Goal: Transaction & Acquisition: Purchase product/service

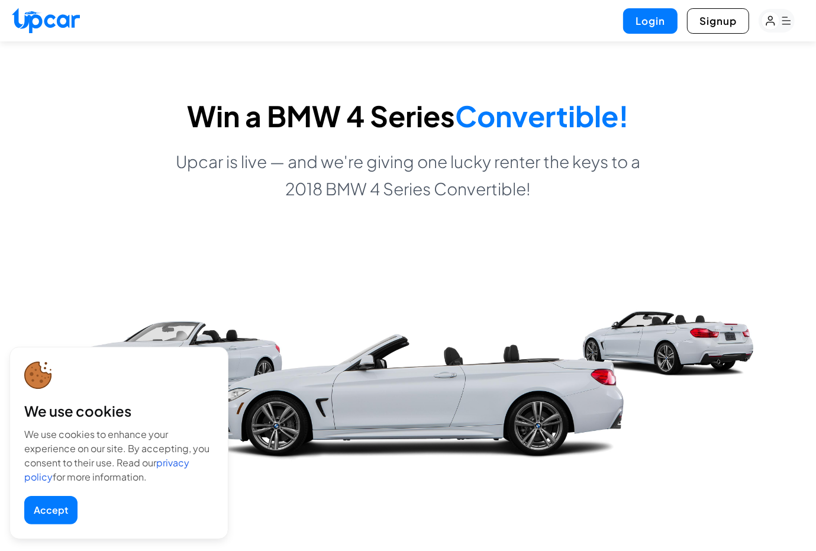
click at [44, 504] on button "Accept" at bounding box center [50, 510] width 53 height 28
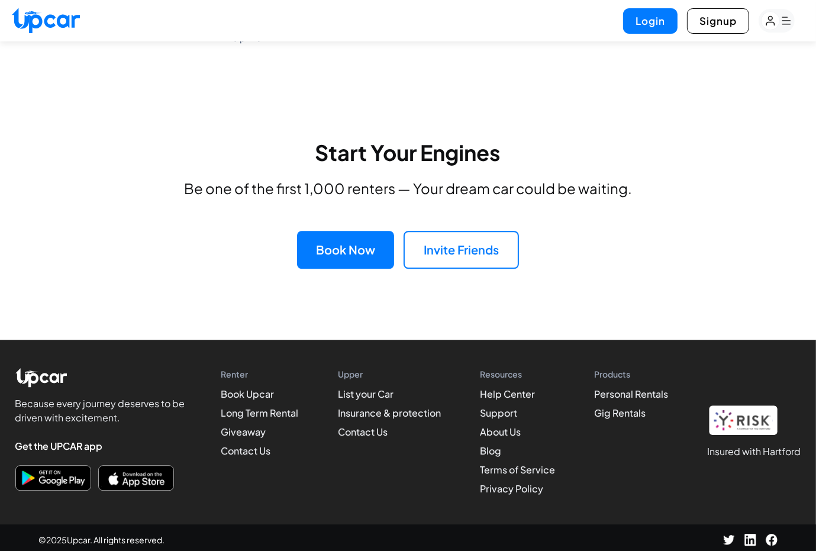
scroll to position [2819, 0]
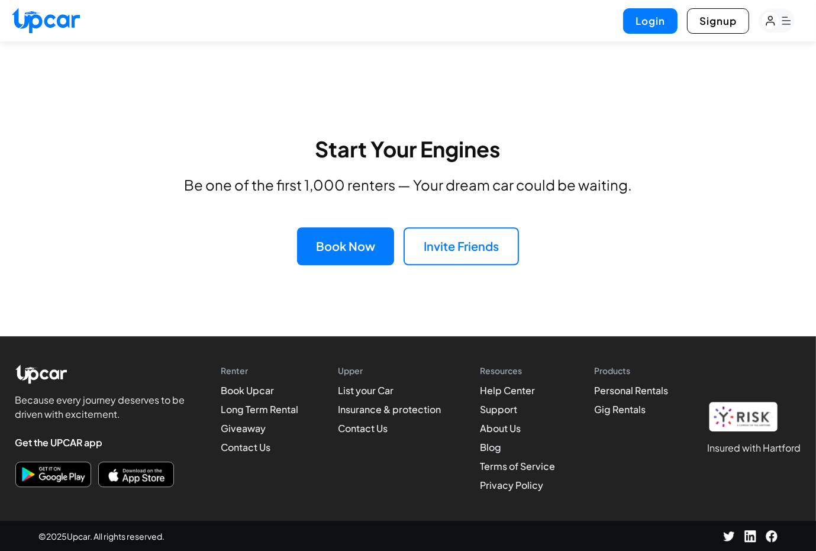
click at [324, 245] on button "Book Now" at bounding box center [345, 246] width 97 height 38
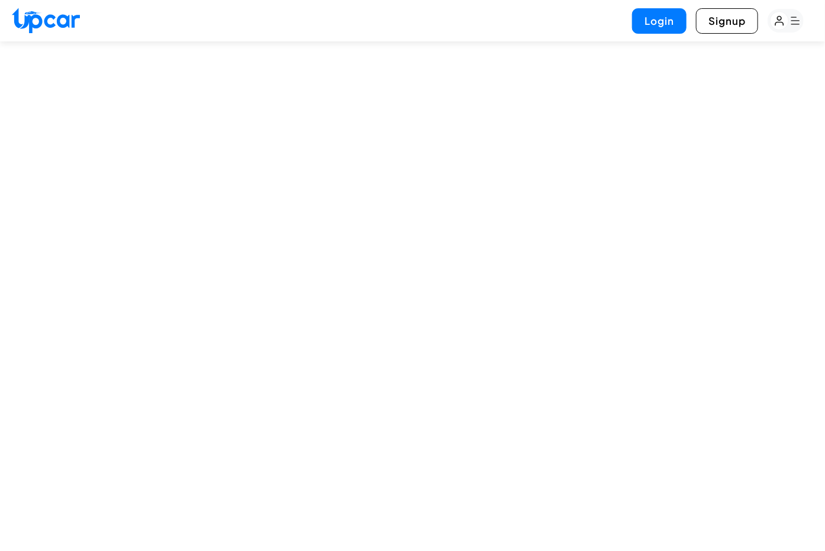
select select "********"
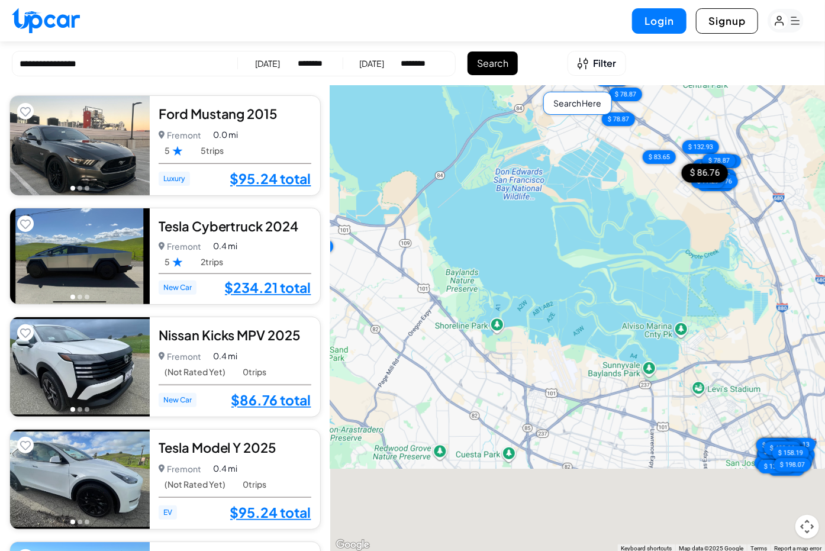
drag, startPoint x: 672, startPoint y: 368, endPoint x: 688, endPoint y: 179, distance: 189.4
click at [688, 179] on div "$ 95.24 $ 234.21 $ 86.76 $ 95.24 $ 95.24 $ 93.07 $ 89.72 $ 78.87 $ 319.96 $ 96.…" at bounding box center [577, 319] width 495 height 467
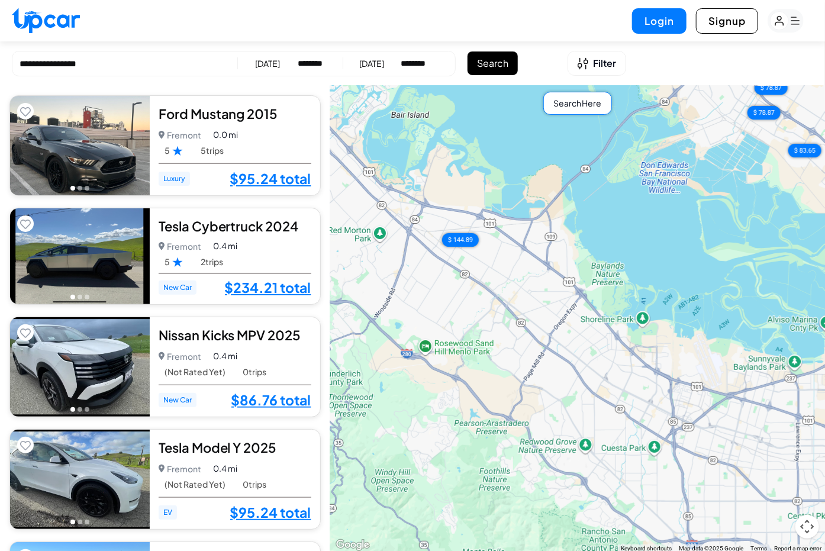
drag, startPoint x: 466, startPoint y: 315, endPoint x: 611, endPoint y: 310, distance: 145.1
click at [611, 310] on div "$ 95.24 $ 234.21 $ 86.76 $ 95.24 $ 95.24 $ 93.07 $ 89.72 $ 78.87 $ 319.96 $ 96.…" at bounding box center [577, 319] width 495 height 467
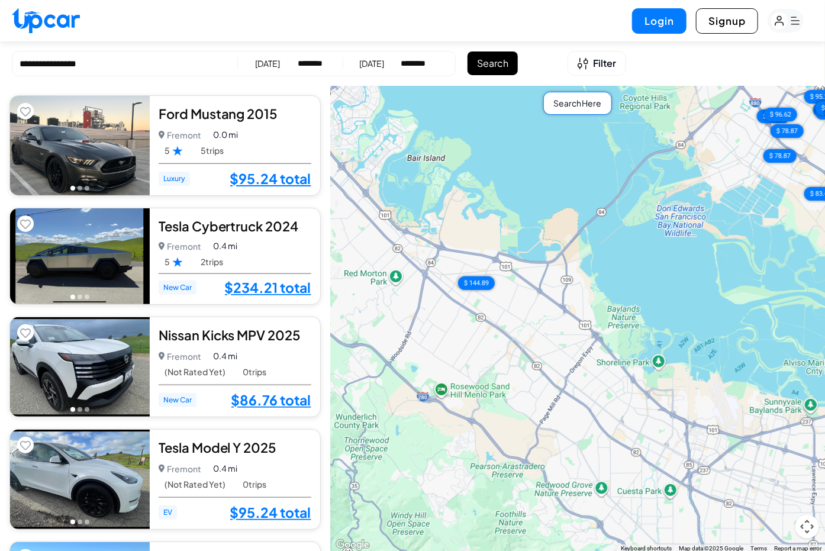
drag, startPoint x: 536, startPoint y: 230, endPoint x: 552, endPoint y: 275, distance: 47.2
click at [552, 275] on div "$ 95.24 $ 234.21 $ 86.76 $ 95.24 $ 95.24 $ 93.07 $ 89.72 $ 78.87 $ 319.96 $ 96.…" at bounding box center [577, 319] width 495 height 467
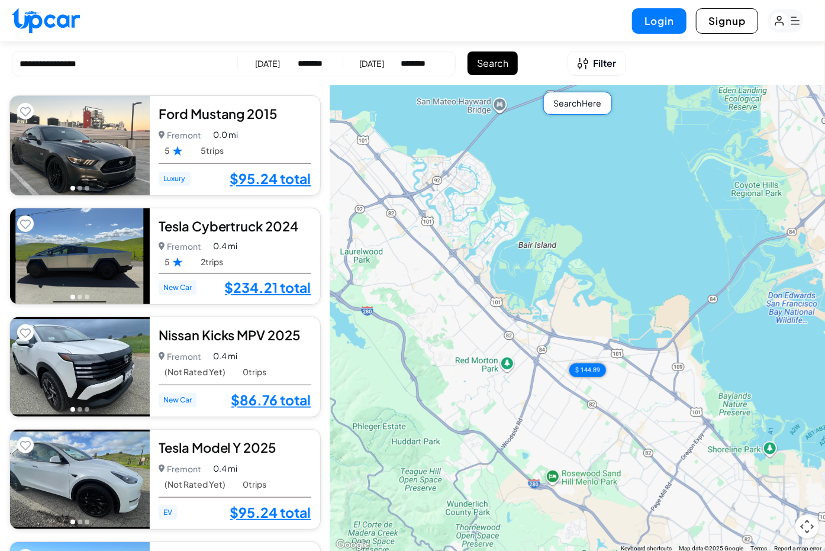
drag, startPoint x: 443, startPoint y: 196, endPoint x: 529, endPoint y: 255, distance: 104.7
click at [529, 255] on div "$ 95.24 $ 234.21 $ 86.76 $ 95.24 $ 95.24 $ 93.07 $ 89.72 $ 78.87 $ 319.96 $ 96.…" at bounding box center [577, 319] width 495 height 467
drag, startPoint x: 420, startPoint y: 199, endPoint x: 497, endPoint y: 246, distance: 90.5
click at [497, 246] on div "$ 95.24 $ 234.21 $ 86.76 $ 95.24 $ 95.24 $ 93.07 $ 89.72 $ 78.87 $ 319.96 $ 96.…" at bounding box center [577, 319] width 495 height 467
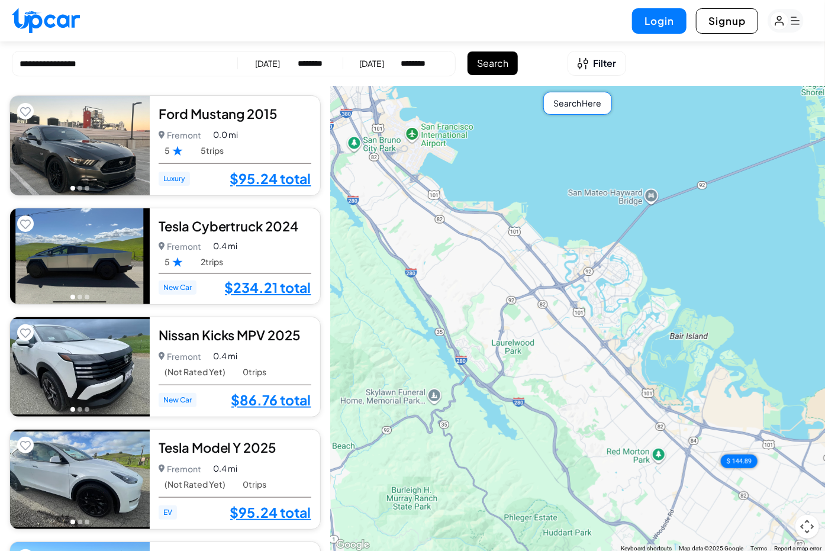
drag, startPoint x: 453, startPoint y: 195, endPoint x: 403, endPoint y: 168, distance: 56.9
click at [408, 172] on div "$ 95.24 $ 234.21 $ 86.76 $ 95.24 $ 95.24 $ 93.07 $ 89.72 $ 78.87 $ 319.96 $ 96.…" at bounding box center [577, 319] width 495 height 467
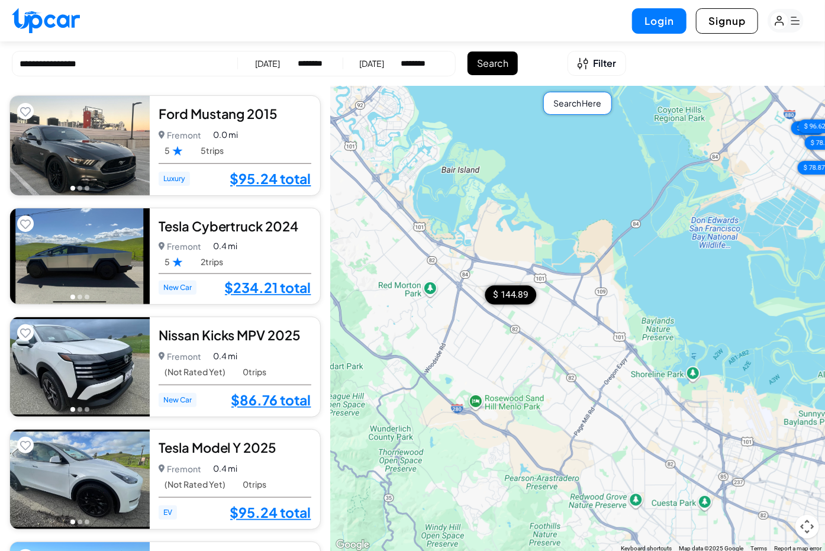
click at [500, 298] on div "$ 144.89" at bounding box center [510, 295] width 51 height 19
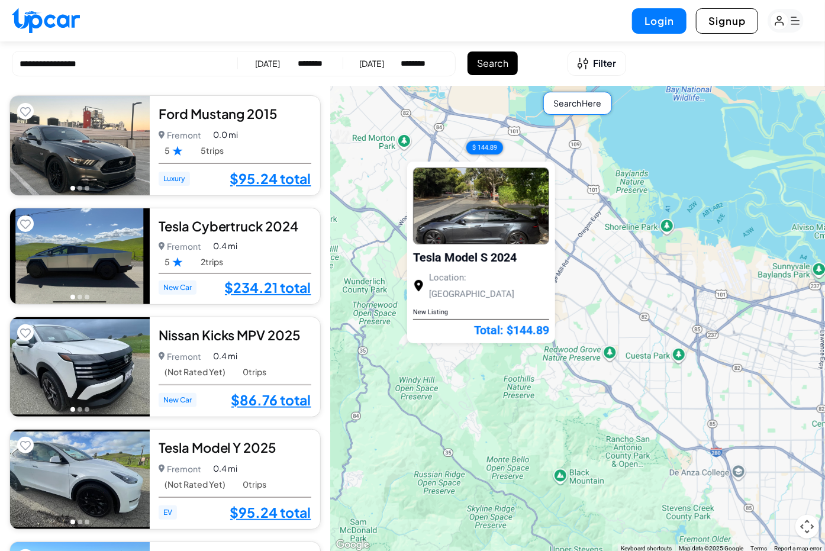
drag, startPoint x: 585, startPoint y: 331, endPoint x: 467, endPoint y: 456, distance: 171.2
click at [467, 456] on div "$ 95.24 $ 234.21 $ 86.76 $ 95.24 $ 95.24 $ 93.07 $ 89.72 $ 78.87 $ 319.96 $ 96.…" at bounding box center [577, 319] width 495 height 467
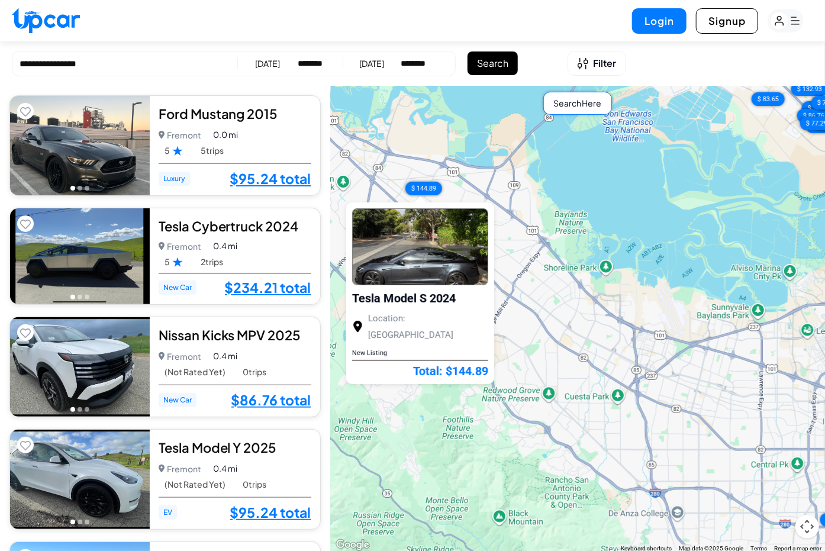
drag, startPoint x: 668, startPoint y: 369, endPoint x: 568, endPoint y: 265, distance: 144.4
click at [577, 292] on div "$ 95.24 $ 234.21 $ 86.76 $ 95.24 $ 95.24 $ 93.07 $ 89.72 $ 78.87 $ 319.96 $ 96.…" at bounding box center [577, 319] width 495 height 467
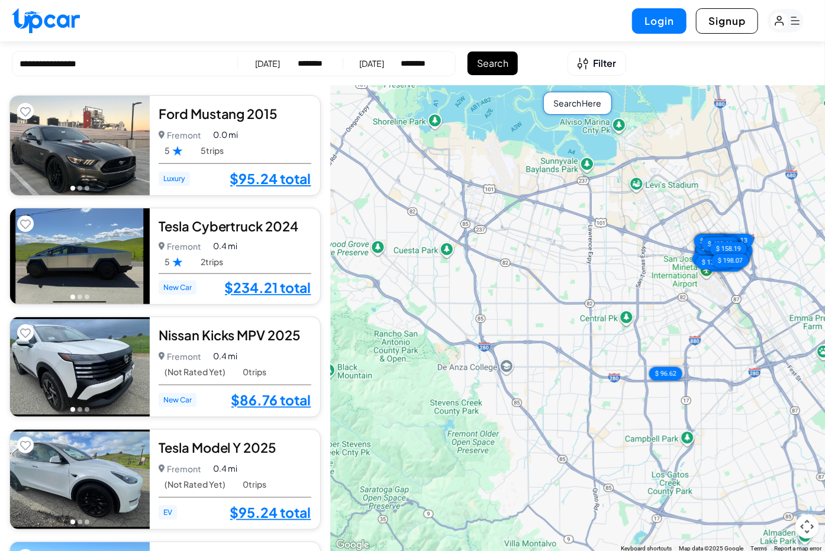
drag, startPoint x: 637, startPoint y: 333, endPoint x: 580, endPoint y: 307, distance: 62.3
click at [580, 307] on div "$ 95.24 $ 234.21 $ 86.76 $ 95.24 $ 95.24 $ 93.07 $ 89.72 $ 78.87 $ 319.96 $ 96.…" at bounding box center [577, 319] width 495 height 467
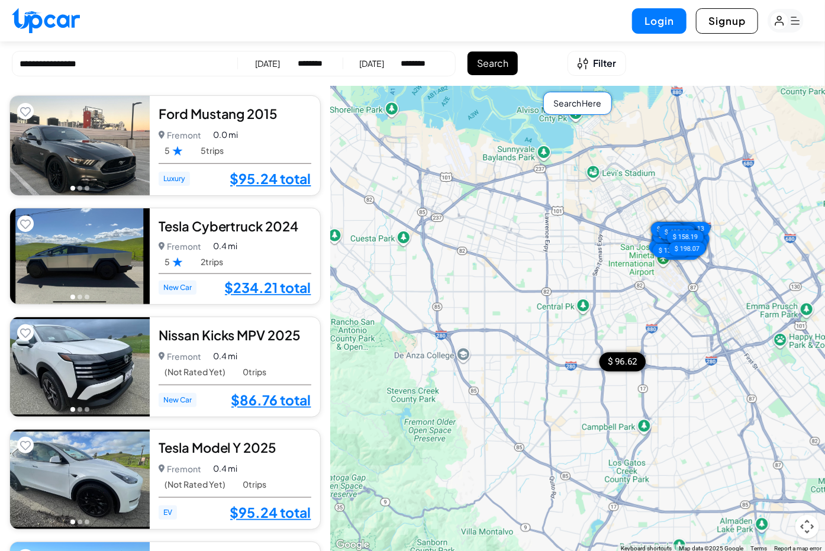
click at [620, 363] on div "$ 96.62" at bounding box center [623, 362] width 46 height 19
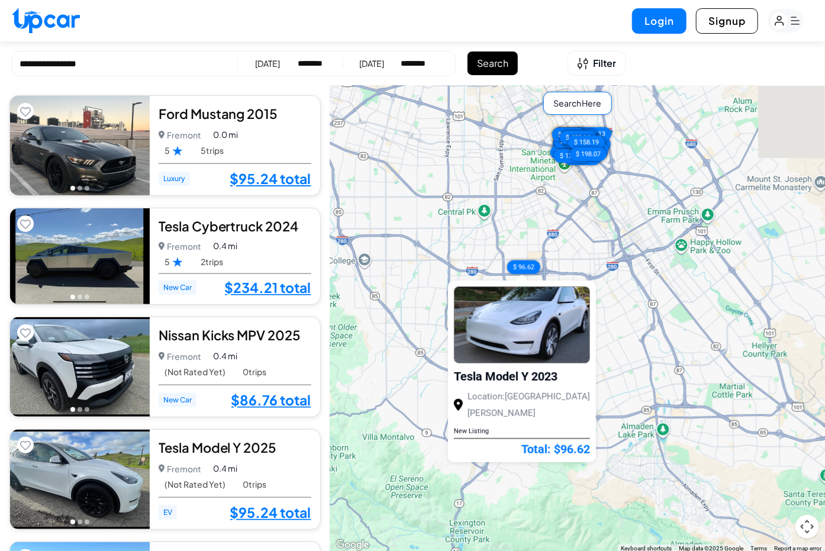
drag, startPoint x: 715, startPoint y: 151, endPoint x: 659, endPoint y: 372, distance: 227.7
click at [659, 372] on div "$ 95.24 $ 234.21 $ 86.76 $ 95.24 $ 95.24 $ 93.07 $ 89.72 $ 78.87 $ 319.96 $ 96.…" at bounding box center [577, 319] width 495 height 467
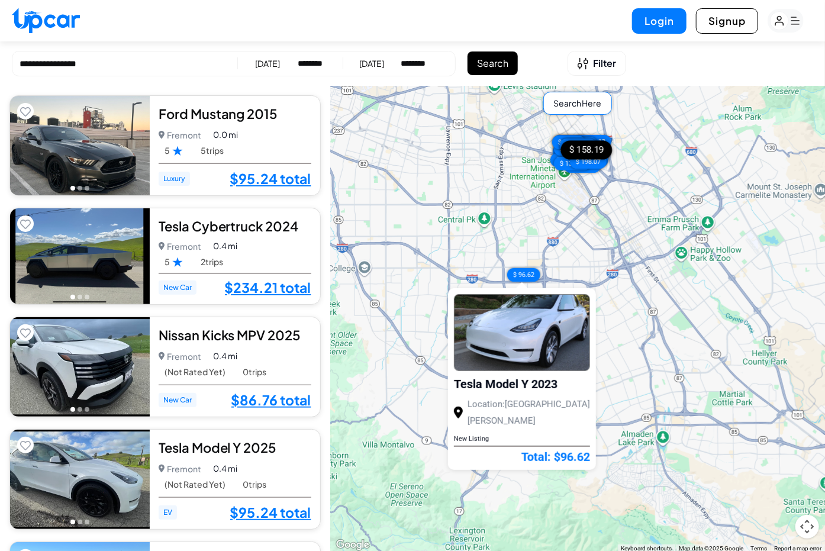
click at [582, 154] on div "$ 158.19" at bounding box center [586, 149] width 51 height 19
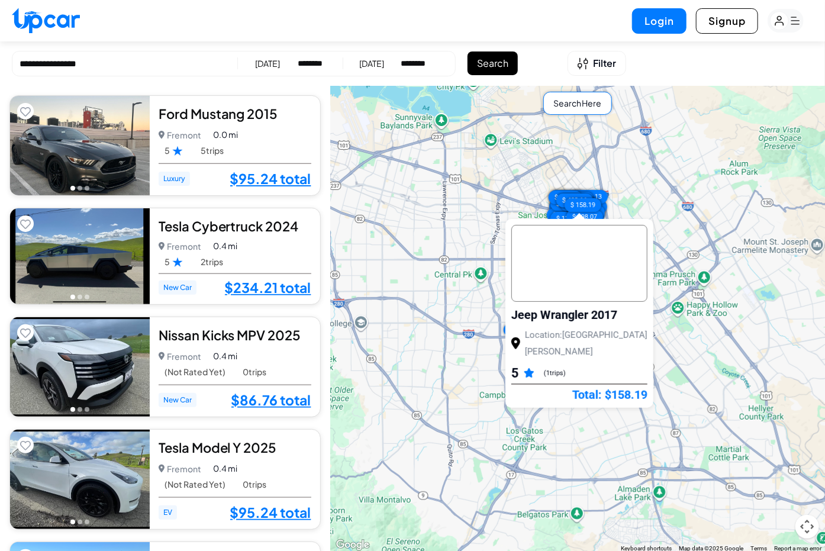
drag, startPoint x: 686, startPoint y: 166, endPoint x: 688, endPoint y: 321, distance: 155.7
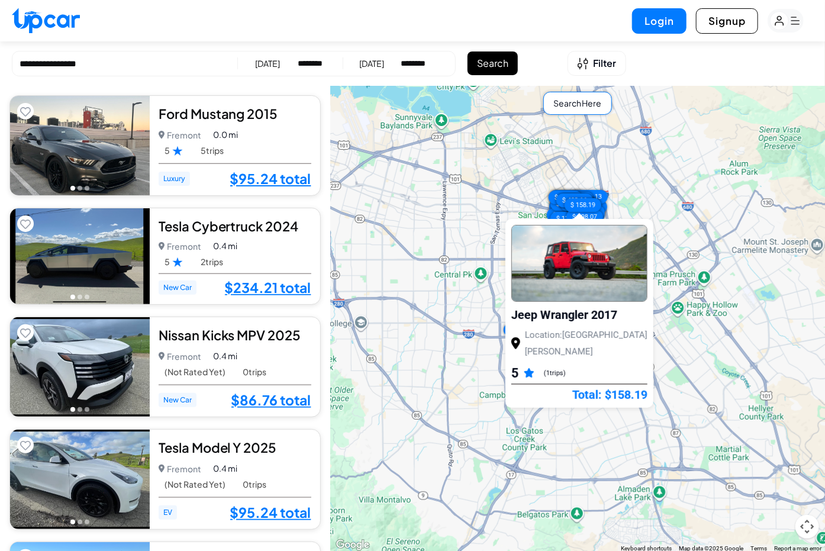
click at [688, 321] on div "$ 95.24 $ 234.21 $ 86.76 $ 95.24 $ 95.24 $ 93.07 $ 89.72 $ 78.87 $ 319.96 $ 96.…" at bounding box center [577, 319] width 495 height 467
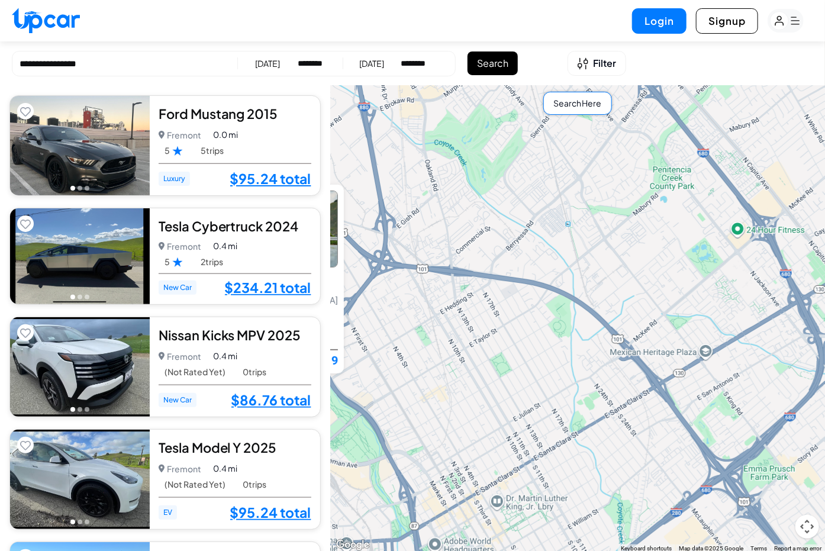
drag, startPoint x: 581, startPoint y: 281, endPoint x: 743, endPoint y: 265, distance: 163.0
click at [737, 265] on div "$ 95.24 $ 234.21 $ 86.76 $ 95.24 $ 95.24 $ 93.07 $ 89.72 $ 78.87 $ 319.96 $ 96.…" at bounding box center [577, 319] width 495 height 467
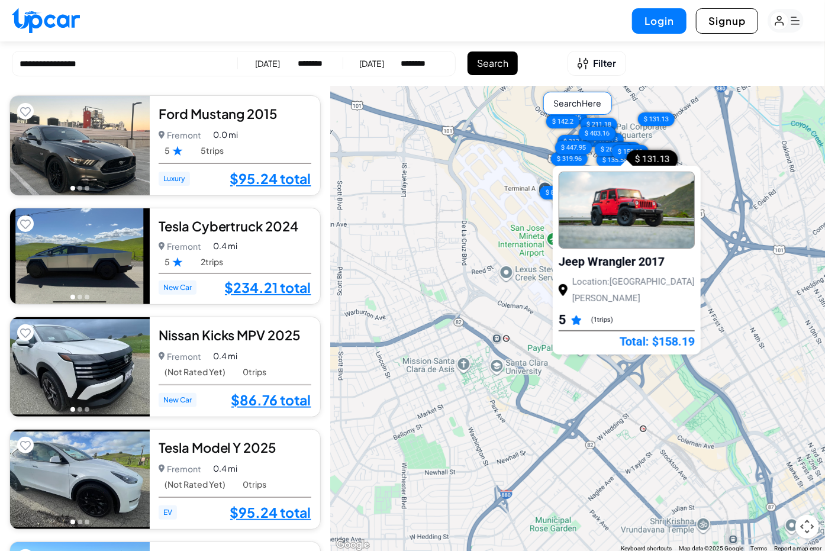
click at [652, 154] on div "$ 131.13" at bounding box center [651, 159] width 51 height 19
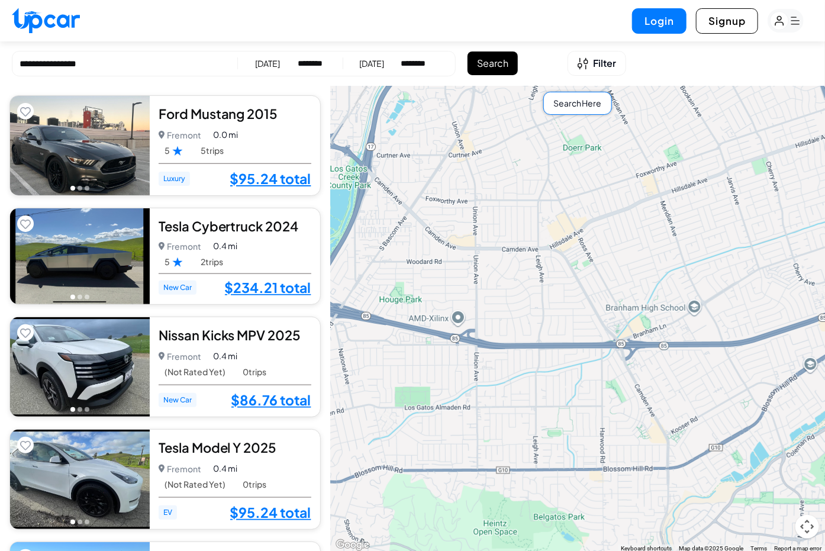
drag, startPoint x: 407, startPoint y: 241, endPoint x: 636, endPoint y: 295, distance: 235.4
click at [635, 295] on div "$ 95.24 $ 234.21 $ 86.76 $ 95.24 $ 95.24 $ 93.07 $ 89.72 $ 78.87 $ 319.96 $ 96.…" at bounding box center [577, 319] width 495 height 467
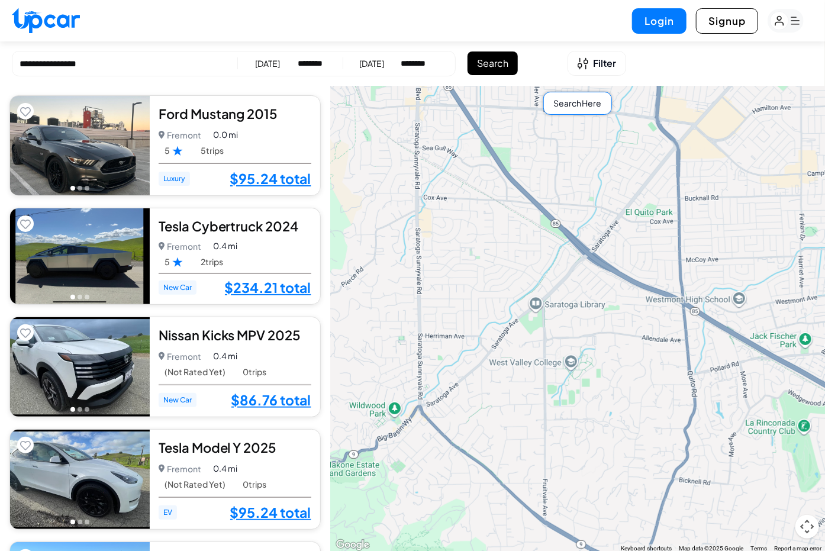
drag, startPoint x: 636, startPoint y: 294, endPoint x: 529, endPoint y: 271, distance: 109.5
click at [528, 278] on div "$ 95.24 $ 234.21 $ 86.76 $ 95.24 $ 95.24 $ 93.07 $ 89.72 $ 78.87 $ 319.96 $ 96.…" at bounding box center [577, 319] width 495 height 467
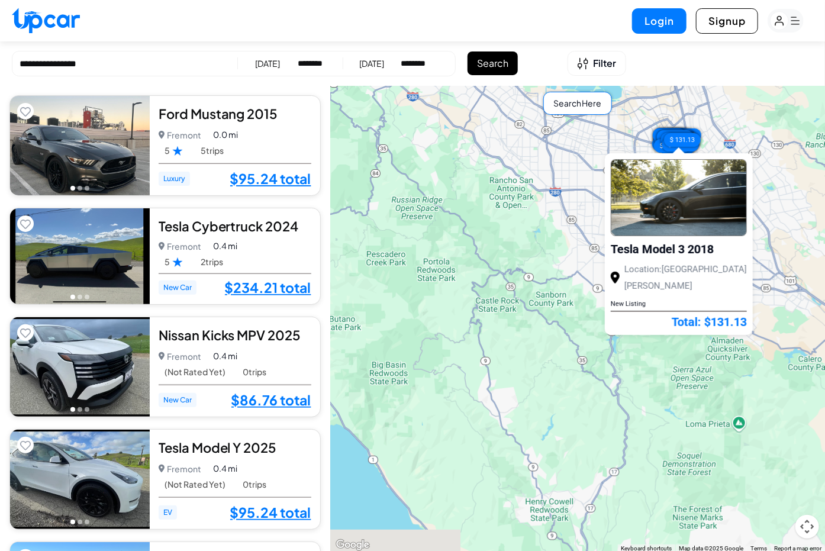
click at [578, 150] on div "$ 95.24 $ 234.21 $ 86.76 $ 95.24 $ 95.24 $ 93.07 $ 89.72 $ 78.87 $ 319.96 $ 96.…" at bounding box center [577, 319] width 495 height 467
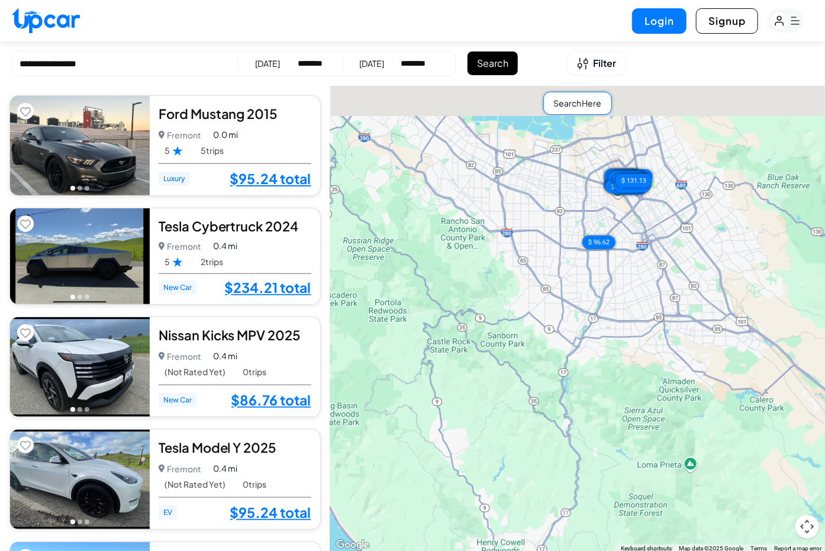
drag, startPoint x: 578, startPoint y: 210, endPoint x: 560, endPoint y: 252, distance: 45.1
click at [560, 252] on div "$ 95.24 $ 234.21 $ 86.76 $ 95.24 $ 95.24 $ 93.07 $ 89.72 $ 78.87 $ 319.96 $ 96.…" at bounding box center [577, 319] width 495 height 467
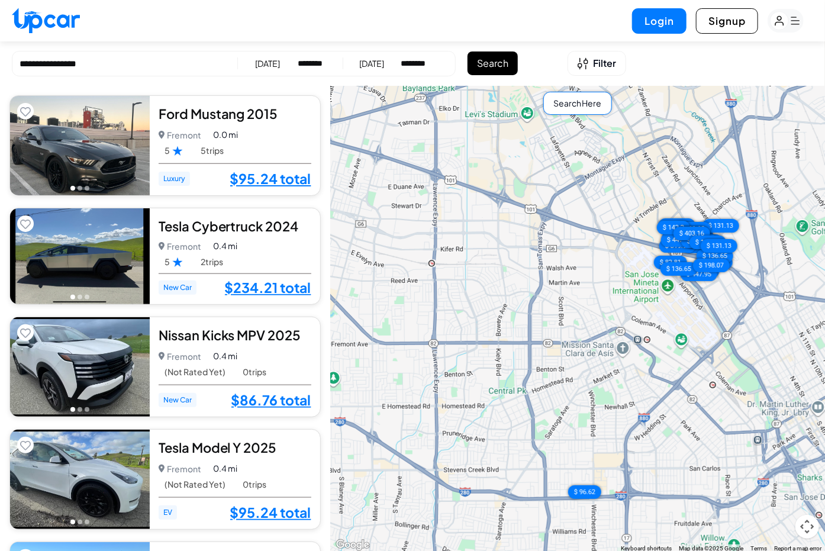
drag, startPoint x: 611, startPoint y: 253, endPoint x: 547, endPoint y: 264, distance: 64.9
click at [547, 264] on div "$ 95.24 $ 234.21 $ 86.76 $ 95.24 $ 95.24 $ 93.07 $ 89.72 $ 78.87 $ 319.96 $ 96.…" at bounding box center [577, 319] width 495 height 467
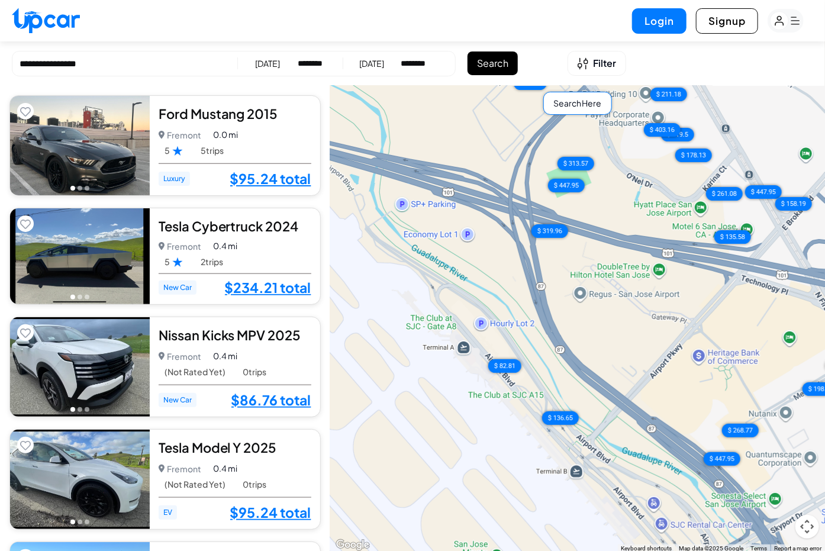
drag, startPoint x: 627, startPoint y: 287, endPoint x: 486, endPoint y: 204, distance: 163.4
click at [486, 204] on div "$ 95.24 $ 234.21 $ 86.76 $ 95.24 $ 95.24 $ 93.07 $ 89.72 $ 78.87 $ 319.96 $ 96.…" at bounding box center [577, 319] width 495 height 467
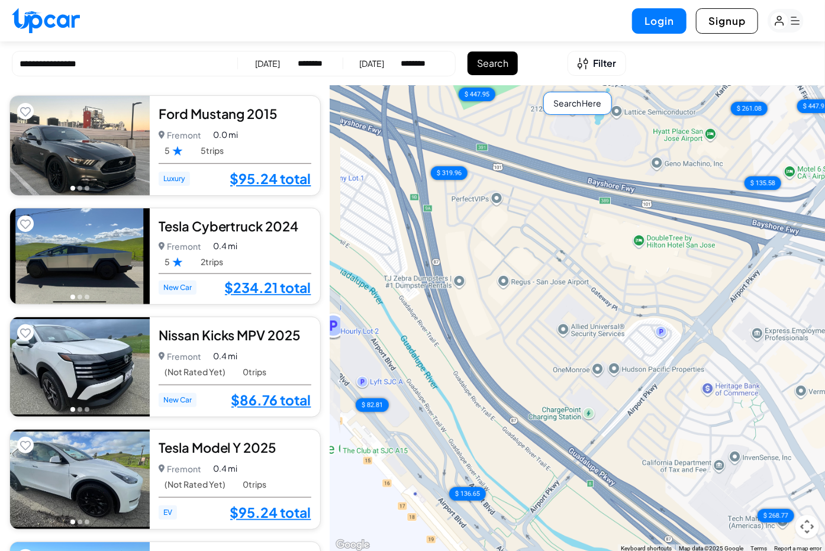
drag, startPoint x: 674, startPoint y: 310, endPoint x: 624, endPoint y: 298, distance: 50.5
click at [624, 298] on div "$ 95.24 $ 234.21 $ 86.76 $ 95.24 $ 95.24 $ 93.07 $ 89.72 $ 78.87 $ 319.96 $ 96.…" at bounding box center [577, 319] width 495 height 467
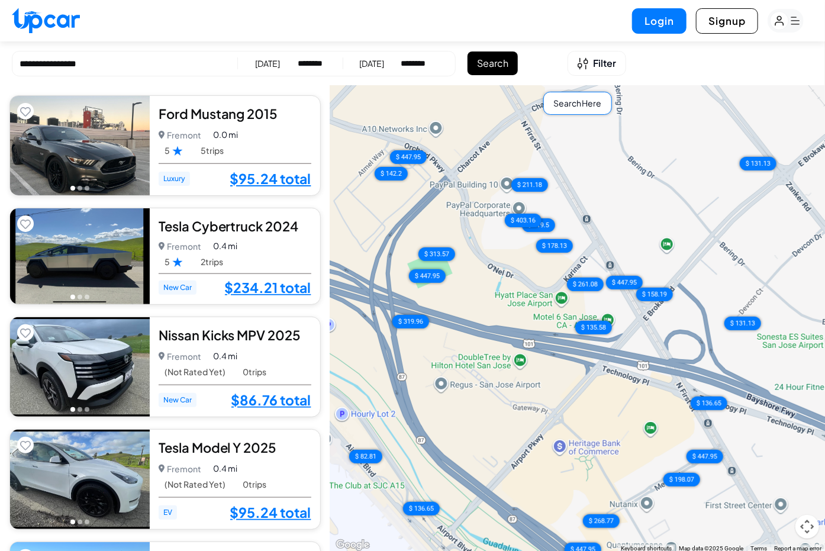
drag, startPoint x: 635, startPoint y: 272, endPoint x: 556, endPoint y: 378, distance: 131.6
click at [556, 378] on div "$ 95.24 $ 234.21 $ 86.76 $ 95.24 $ 95.24 $ 93.07 $ 89.72 $ 78.87 $ 319.96 $ 96.…" at bounding box center [577, 319] width 495 height 467
click at [597, 324] on div "$ 135.58" at bounding box center [593, 327] width 51 height 19
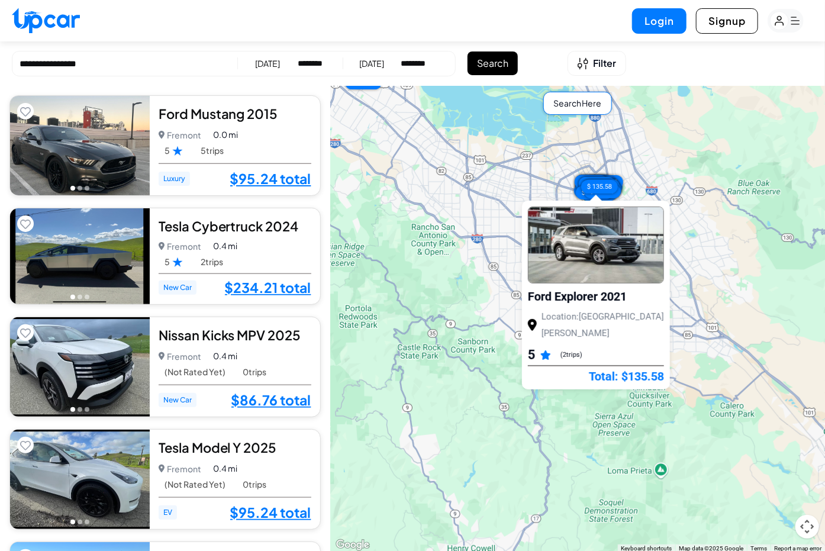
click at [598, 219] on img at bounding box center [596, 245] width 135 height 76
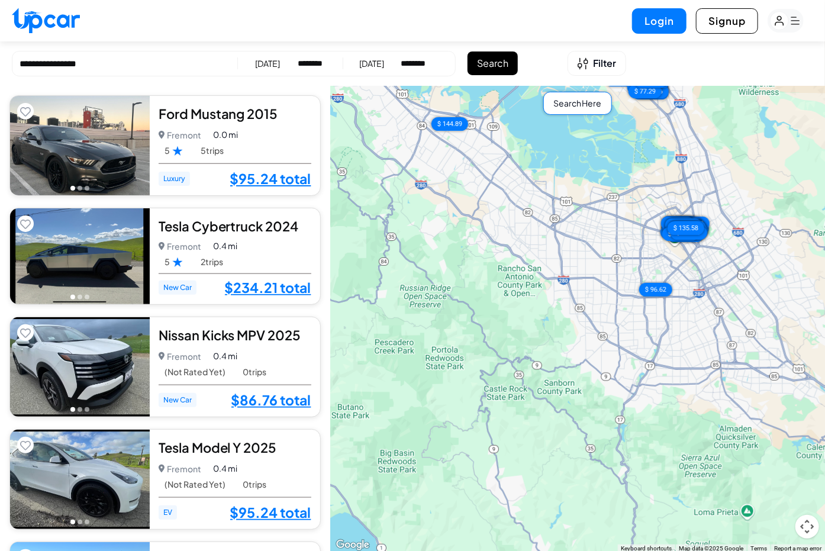
drag, startPoint x: 489, startPoint y: 272, endPoint x: 741, endPoint y: 383, distance: 275.1
click at [741, 383] on div "$ 95.24 $ 234.21 $ 86.76 $ 95.24 $ 95.24 $ 93.07 $ 89.72 $ 78.87 $ 319.96 $ 96.…" at bounding box center [577, 319] width 495 height 467
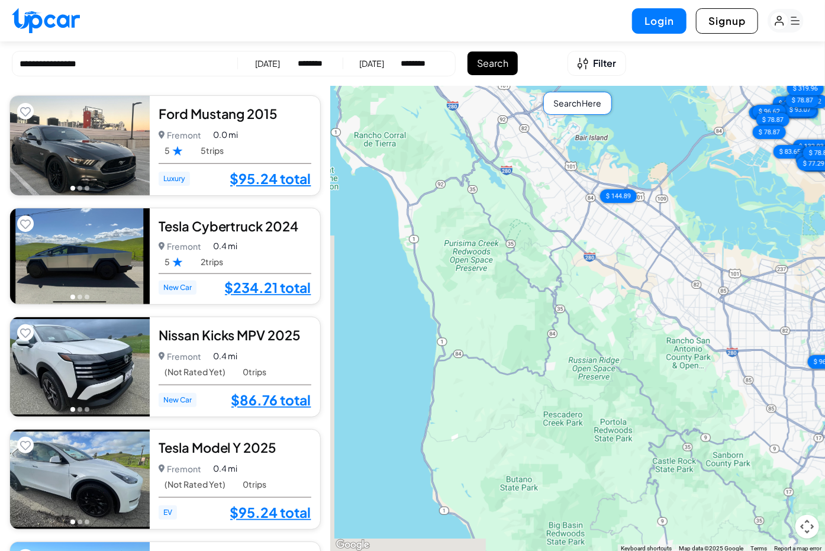
drag, startPoint x: 627, startPoint y: 260, endPoint x: 649, endPoint y: 426, distance: 167.2
click at [649, 426] on div "$ 95.24 $ 234.21 $ 86.76 $ 95.24 $ 95.24 $ 93.07 $ 89.72 $ 78.87 $ 319.96 $ 96.…" at bounding box center [577, 319] width 495 height 467
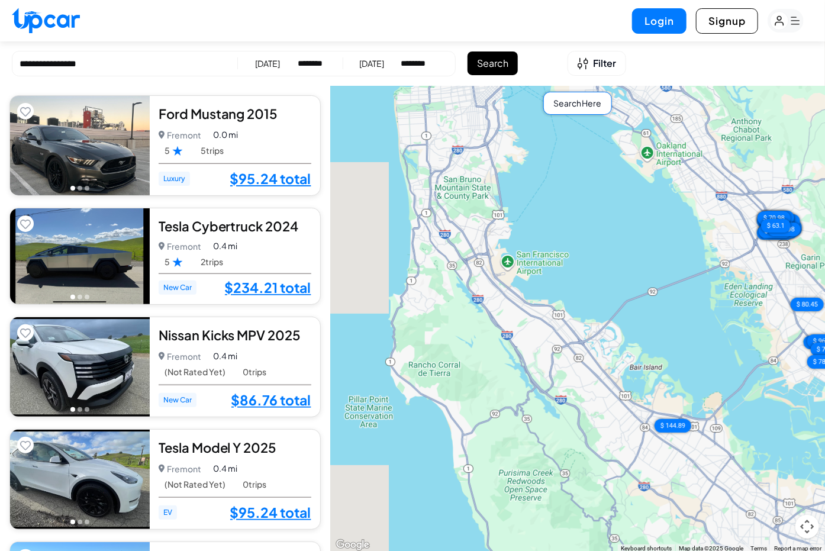
drag, startPoint x: 547, startPoint y: 315, endPoint x: 578, endPoint y: 347, distance: 44.4
click at [578, 347] on div "$ 95.24 $ 234.21 $ 86.76 $ 95.24 $ 95.24 $ 93.07 $ 89.72 $ 78.87 $ 319.96 $ 96.…" at bounding box center [577, 319] width 495 height 467
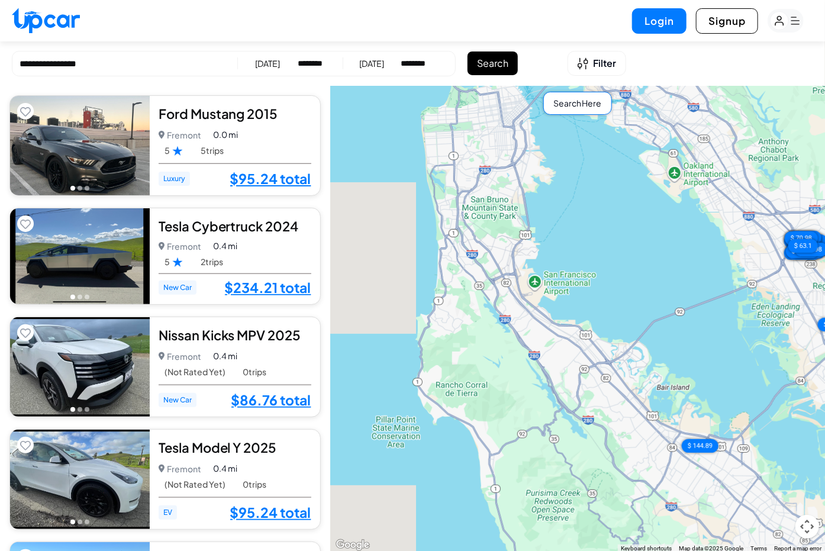
click at [537, 276] on div "$ 95.24 $ 234.21 $ 86.76 $ 95.24 $ 95.24 $ 93.07 $ 89.72 $ 78.87 $ 319.96 $ 96.…" at bounding box center [577, 319] width 495 height 467
click at [482, 63] on button "Search" at bounding box center [493, 63] width 50 height 24
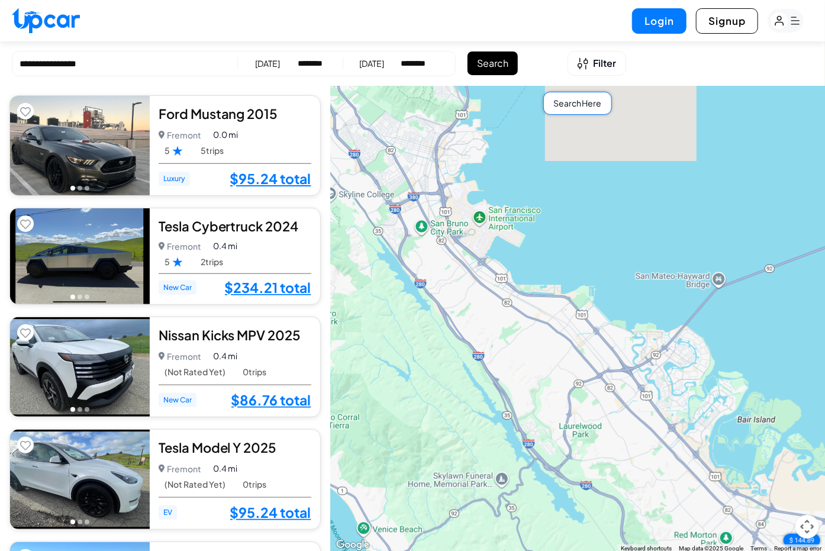
drag, startPoint x: 532, startPoint y: 252, endPoint x: 578, endPoint y: 298, distance: 64.9
click at [578, 298] on div "$ 95.24 $ 234.21 $ 86.76 $ 95.24 $ 95.24 $ 93.07 $ 89.72 $ 78.87 $ 319.96 $ 96.…" at bounding box center [577, 319] width 495 height 467
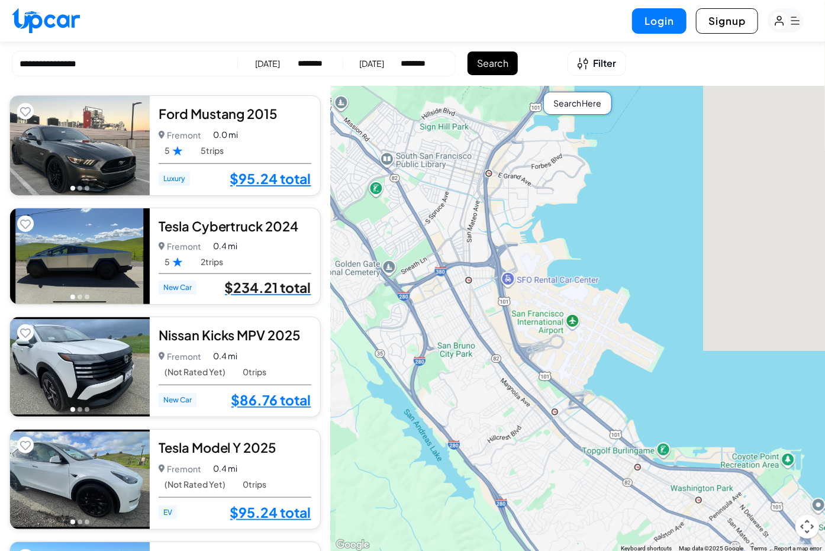
click at [263, 286] on link "$234.21 total" at bounding box center [268, 287] width 86 height 15
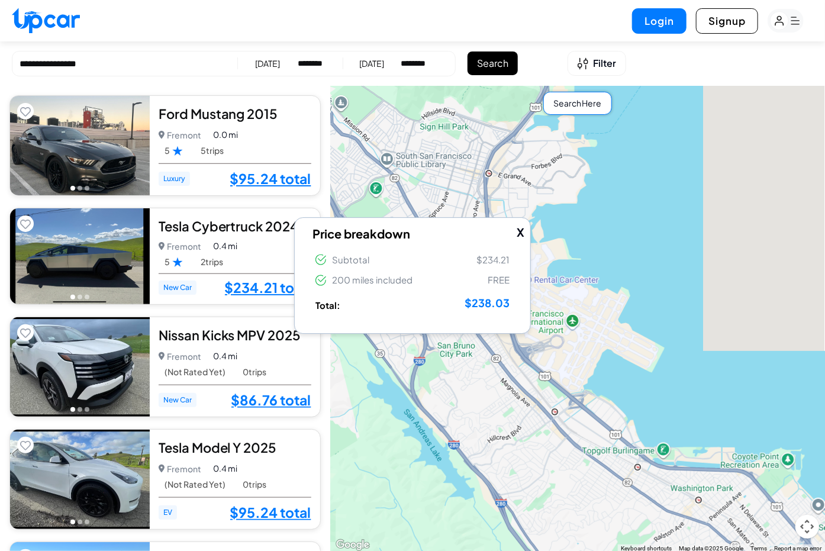
click at [91, 243] on img at bounding box center [80, 256] width 140 height 96
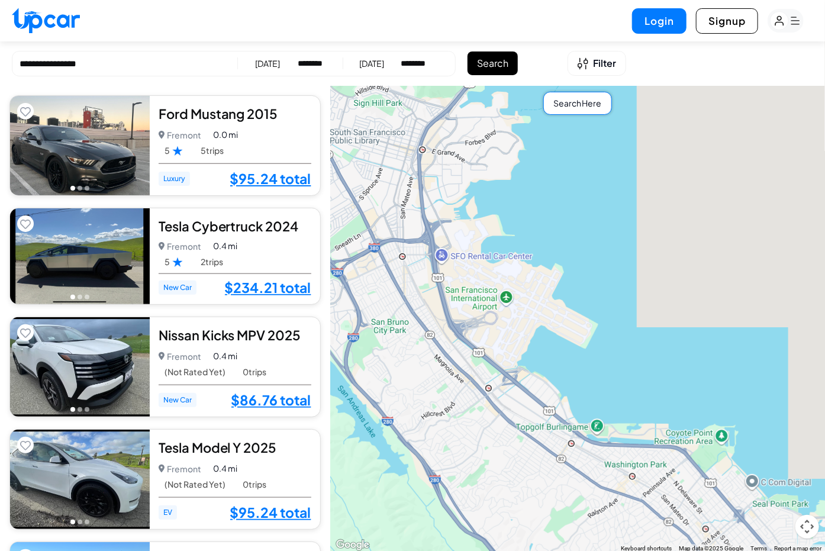
click at [40, 14] on img at bounding box center [46, 20] width 68 height 25
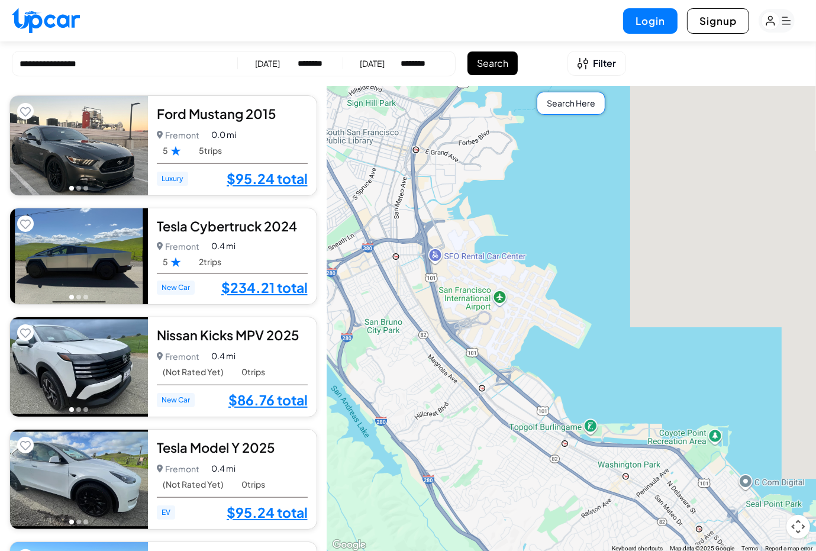
select select "********"
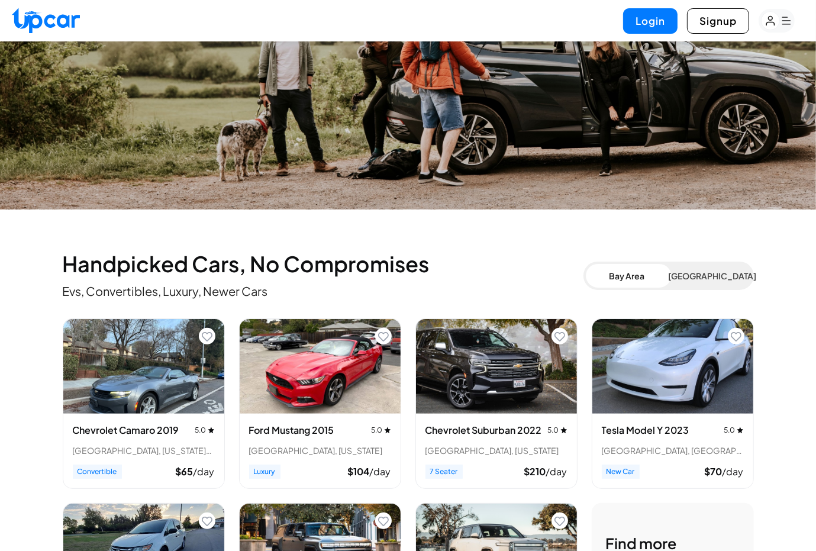
scroll to position [237, 0]
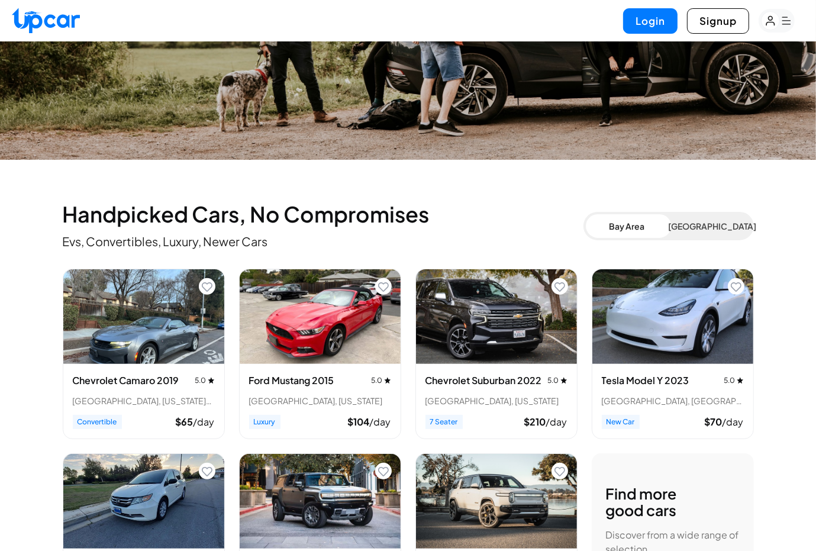
click at [703, 232] on button "Los Angeles" at bounding box center [710, 226] width 83 height 24
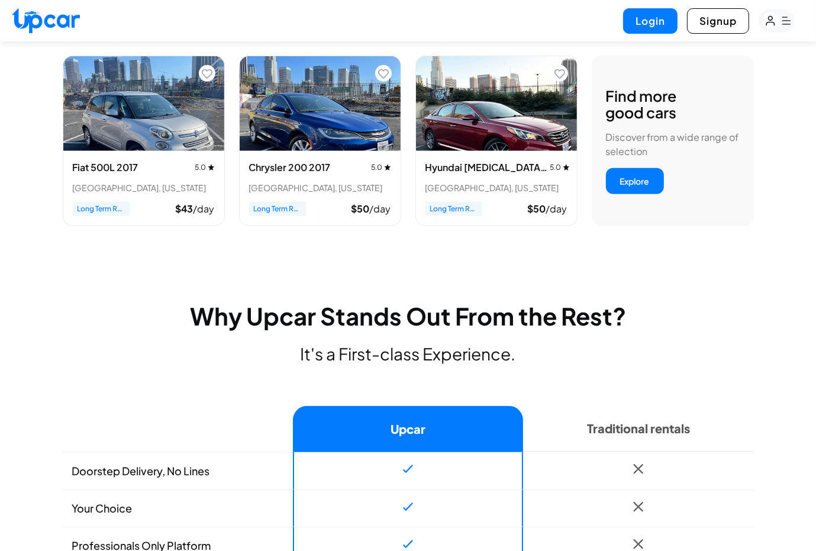
scroll to position [533, 0]
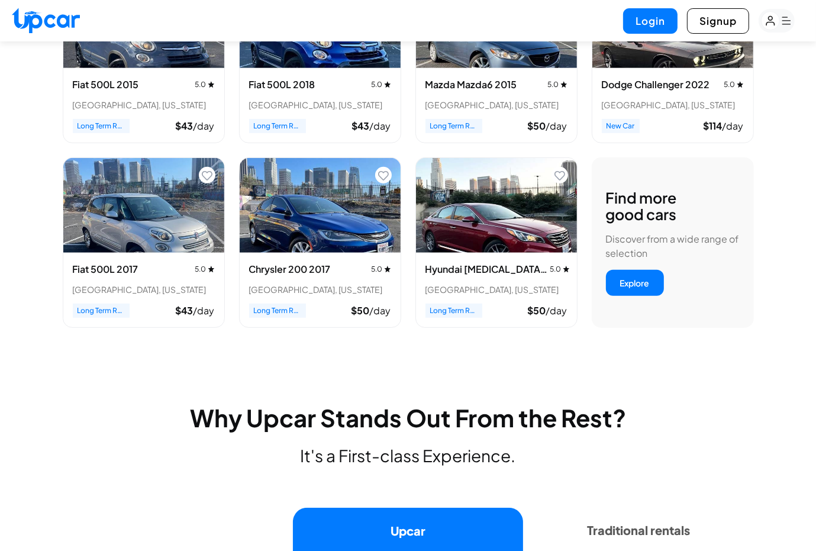
click at [489, 247] on img "View details for Hyundai Sonata 2016" at bounding box center [496, 205] width 161 height 95
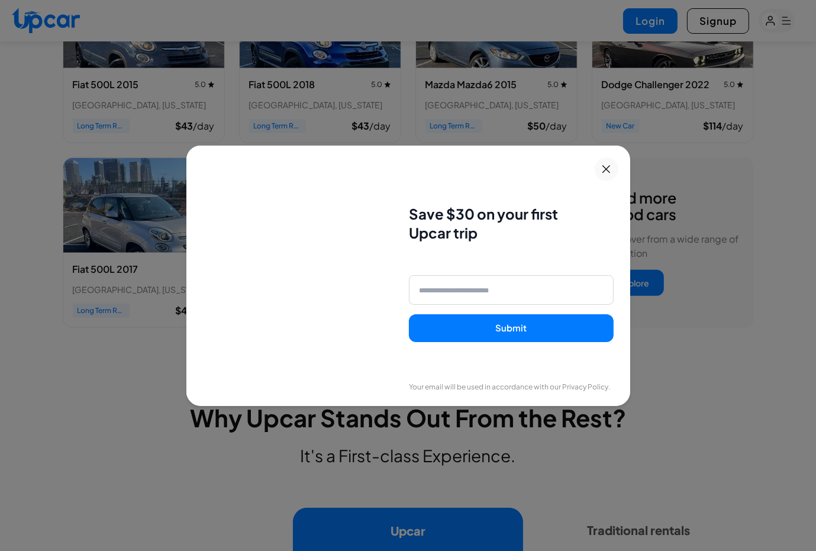
click at [619, 163] on button at bounding box center [607, 169] width 24 height 24
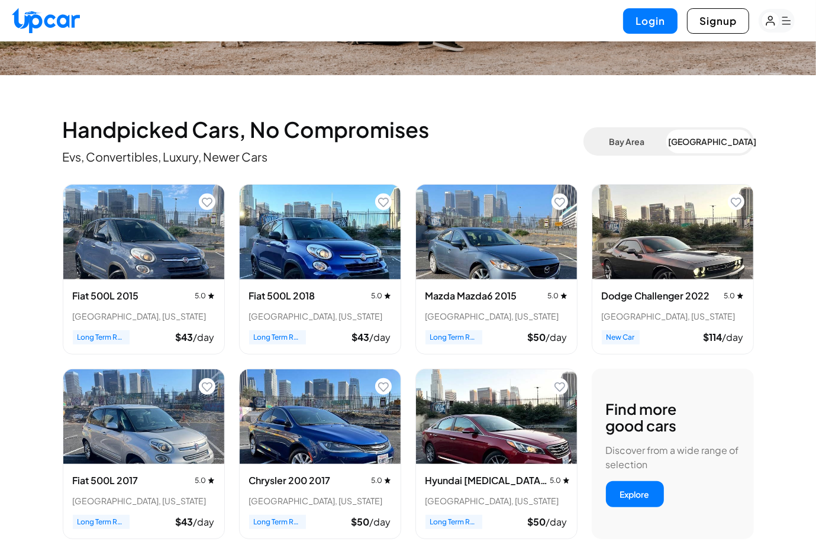
scroll to position [296, 0]
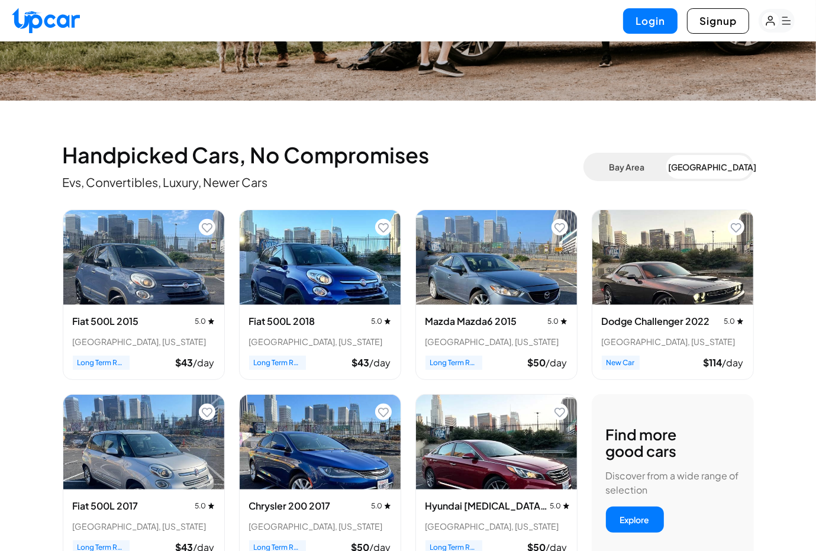
click at [639, 164] on button "Bay Area" at bounding box center [627, 167] width 83 height 24
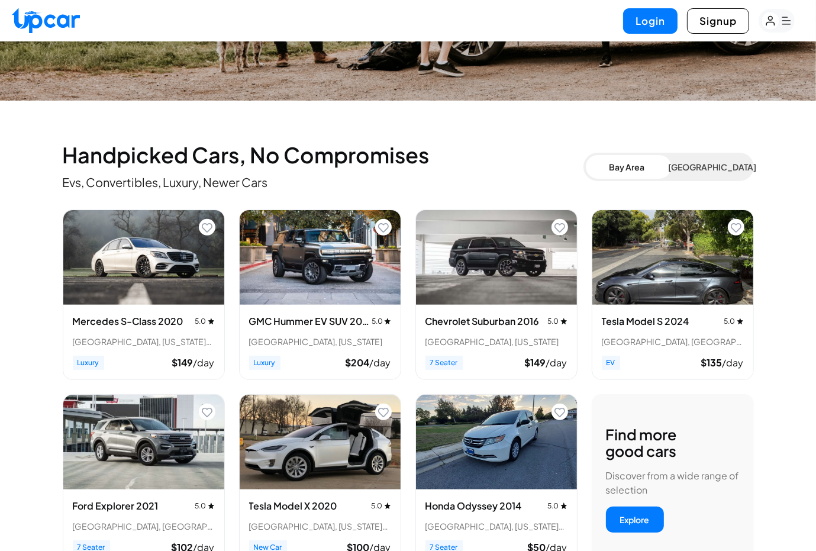
click at [701, 171] on button "Los Angeles" at bounding box center [710, 167] width 83 height 24
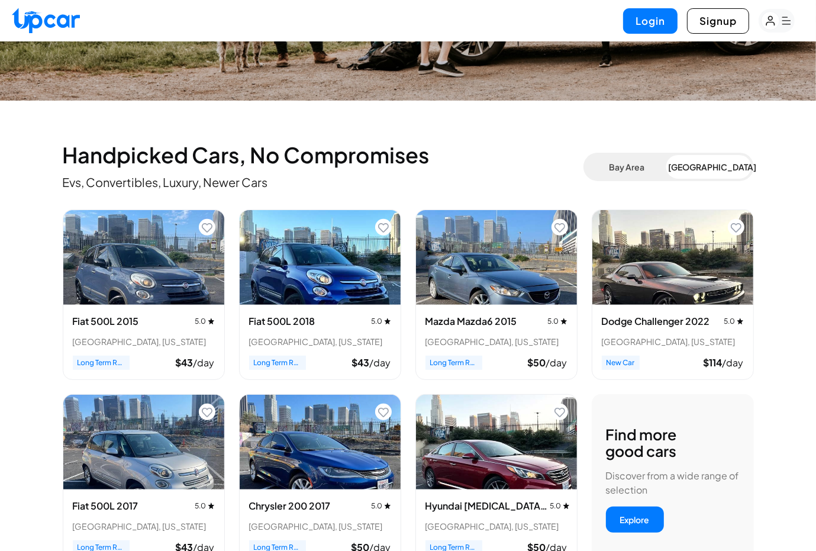
click at [637, 162] on button "Bay Area" at bounding box center [627, 167] width 83 height 24
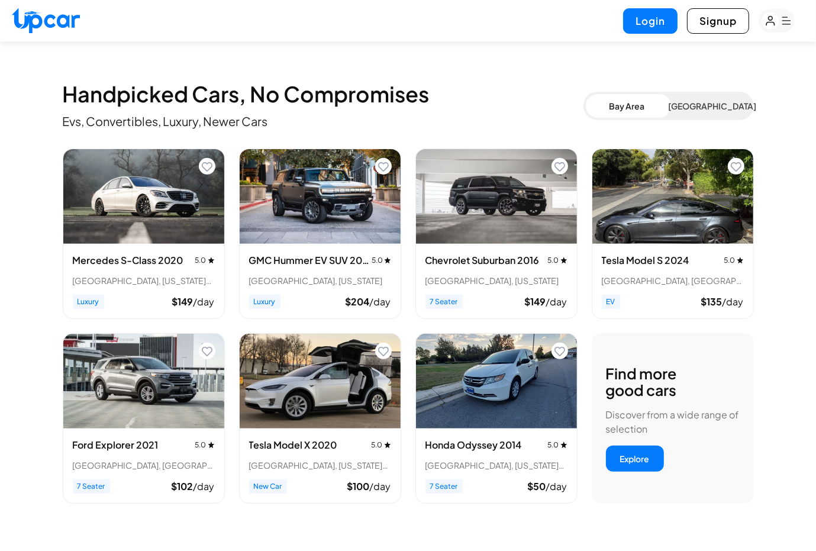
scroll to position [355, 0]
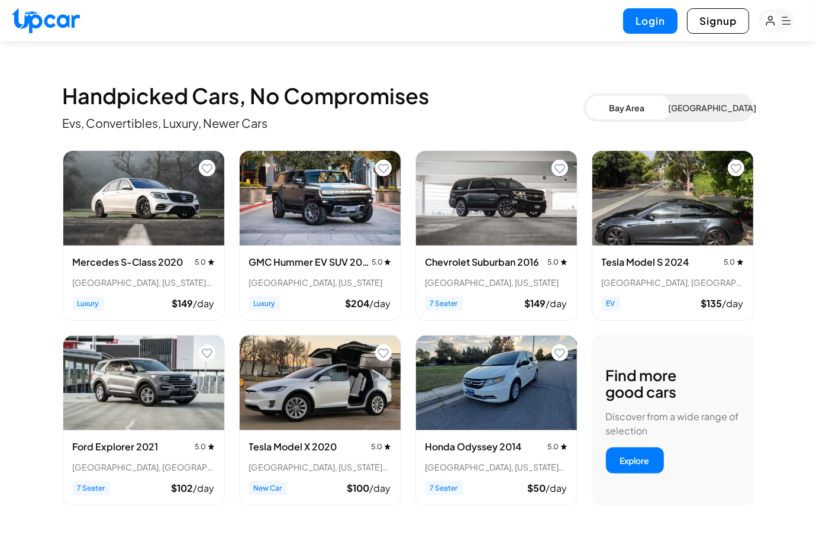
click at [98, 215] on img "View details for Mercedes S-Class 2020" at bounding box center [143, 198] width 161 height 95
click at [150, 352] on img "View details for Ford Explorer 2021" at bounding box center [143, 383] width 161 height 95
click at [474, 224] on img "View details for Chevrolet Suburban 2016" at bounding box center [496, 198] width 161 height 95
click at [651, 199] on img "View details for Tesla Model S 2024" at bounding box center [672, 198] width 161 height 95
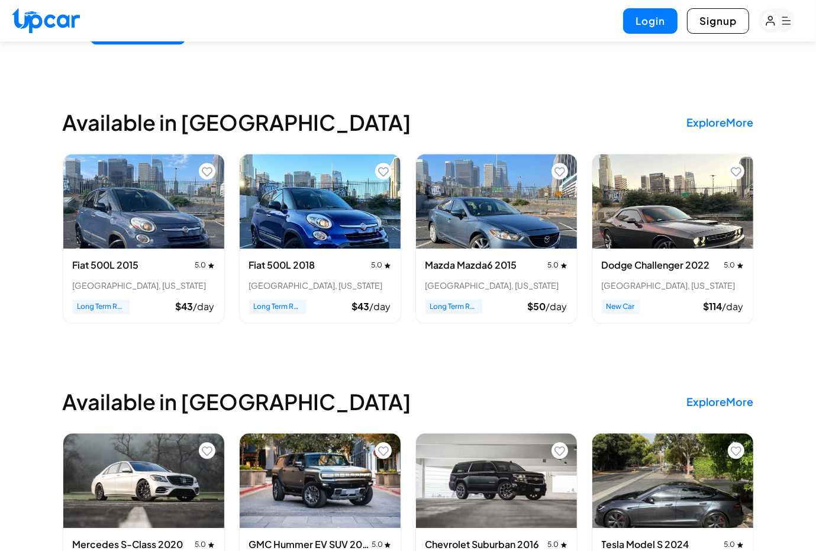
scroll to position [2486, 0]
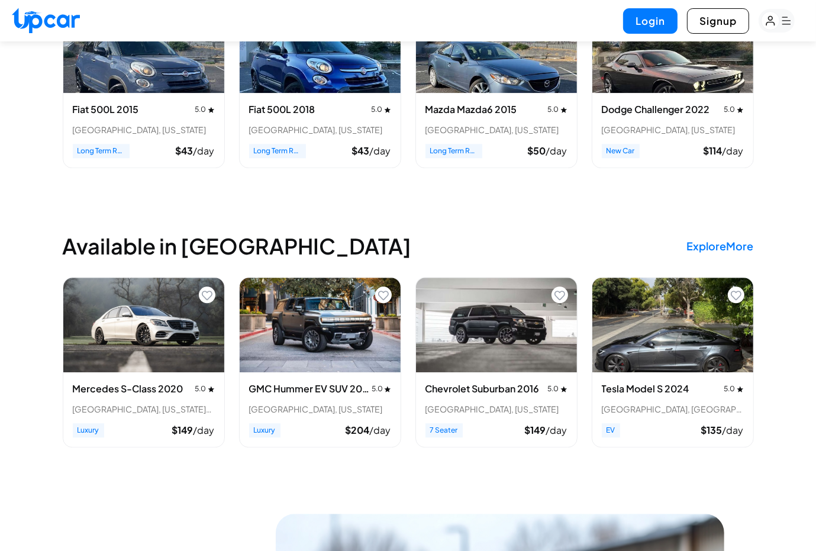
click at [339, 310] on img "View details for GMC Hummer EV SUV 2024" at bounding box center [320, 325] width 161 height 95
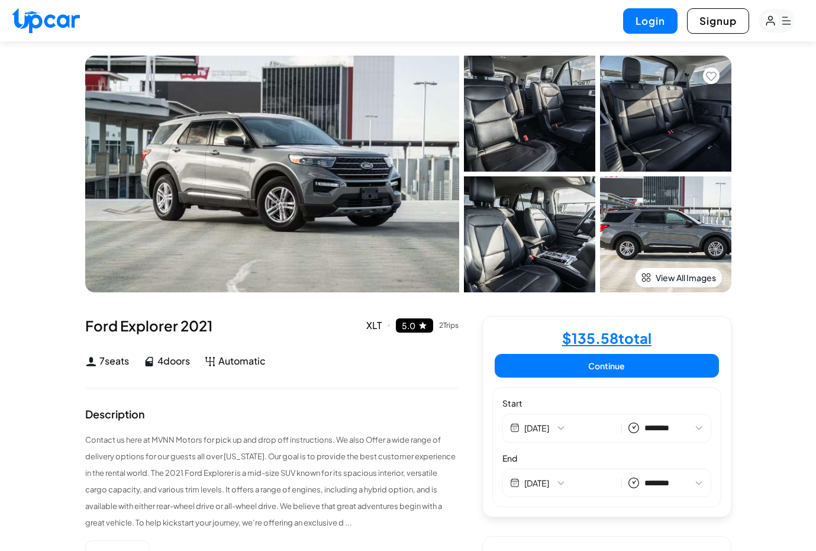
select select "********"
click at [675, 210] on img at bounding box center [665, 234] width 131 height 116
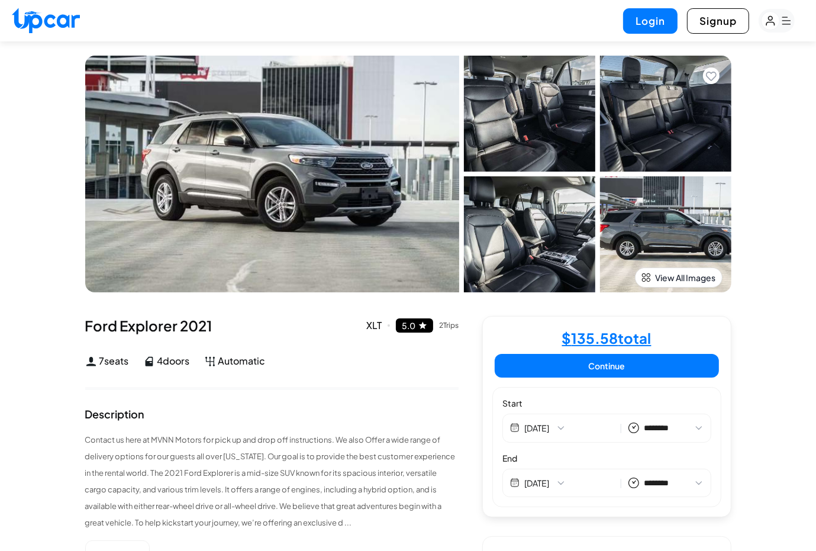
select select "********"
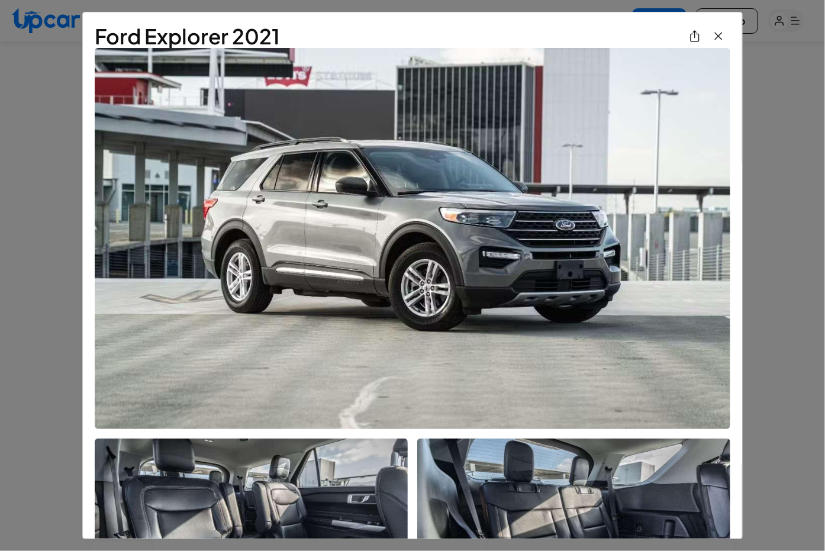
click at [716, 37] on img "View All Images" at bounding box center [718, 36] width 14 height 14
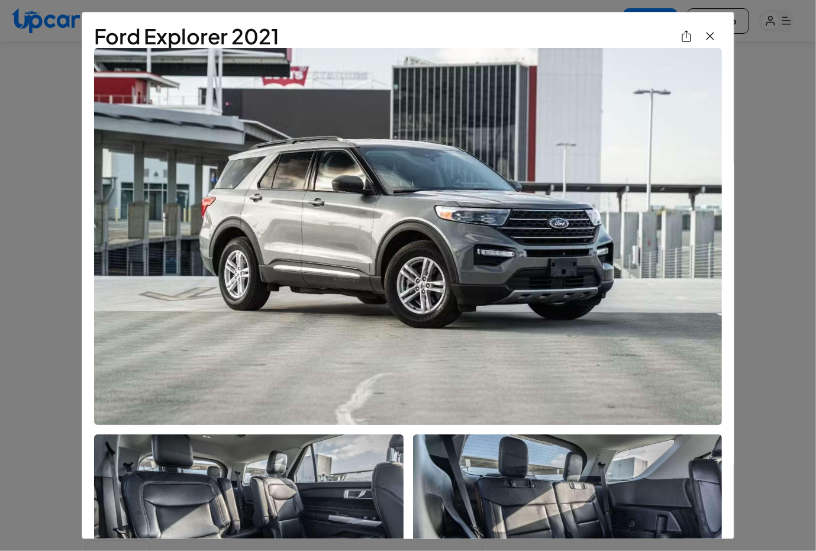
select select "********"
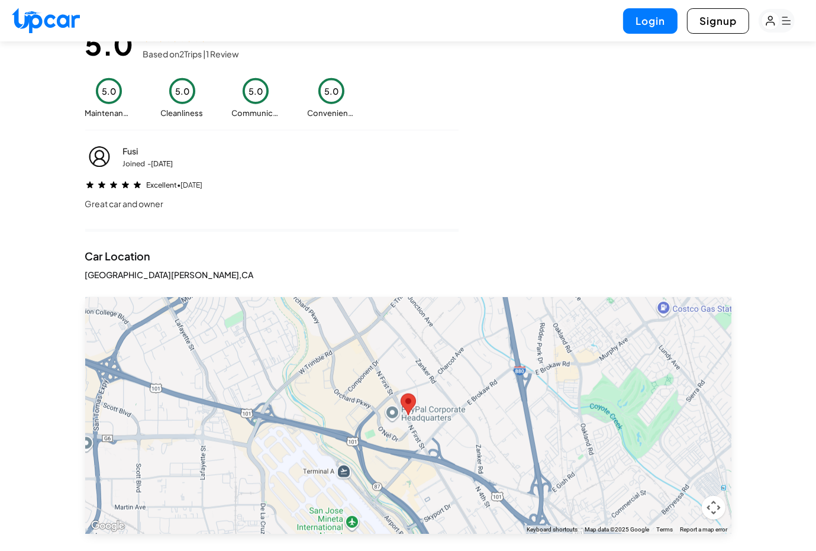
scroll to position [1125, 0]
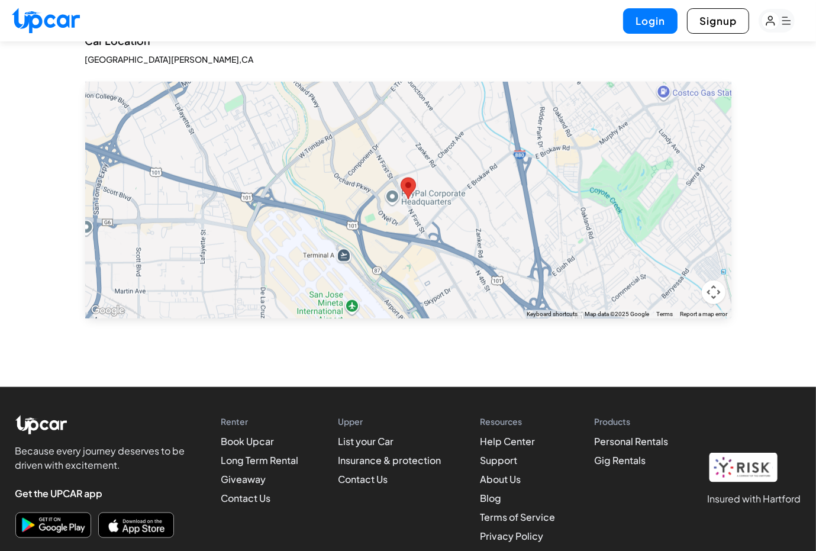
click at [742, 487] on div "Insured with Hartford" at bounding box center [755, 479] width 94 height 53
click at [746, 505] on h1 "Insured with Hartford" at bounding box center [755, 499] width 94 height 14
click at [746, 466] on img at bounding box center [743, 468] width 71 height 30
click at [611, 440] on link "Personal Rentals" at bounding box center [631, 441] width 74 height 12
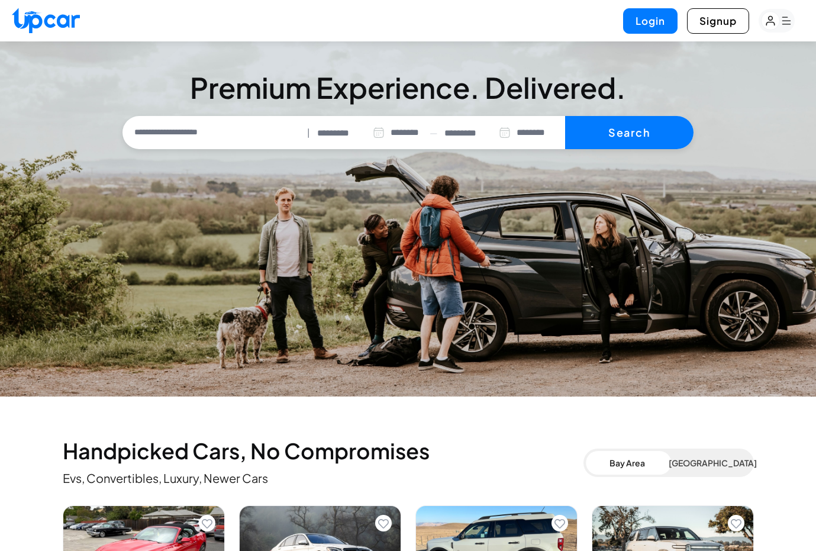
select select "********"
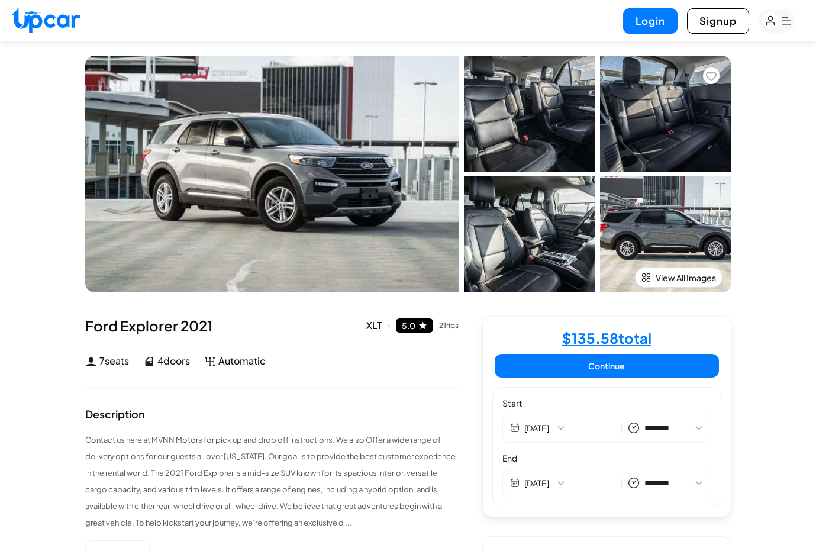
select select "********"
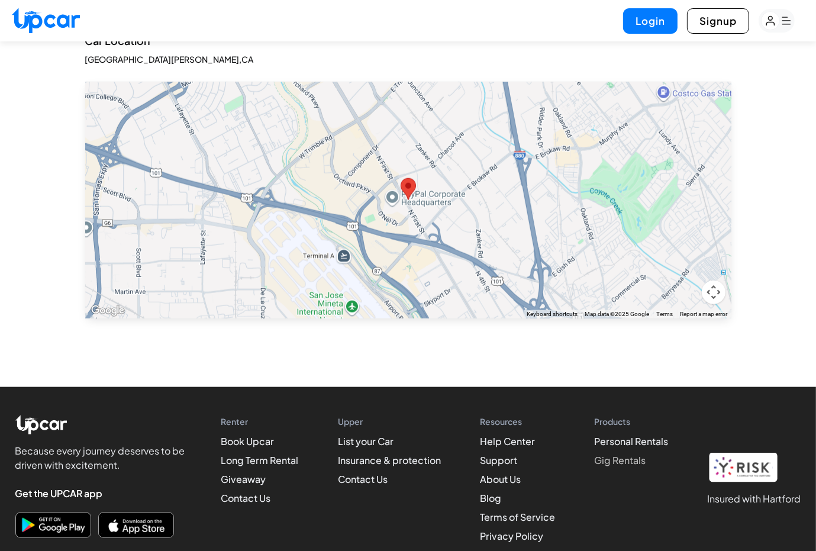
click at [617, 461] on link "Gig Rentals" at bounding box center [619, 460] width 51 height 12
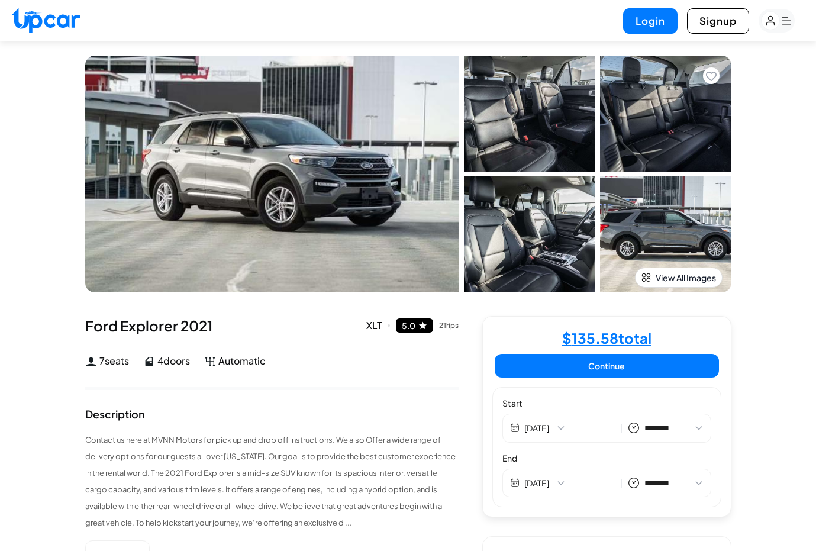
select select "********"
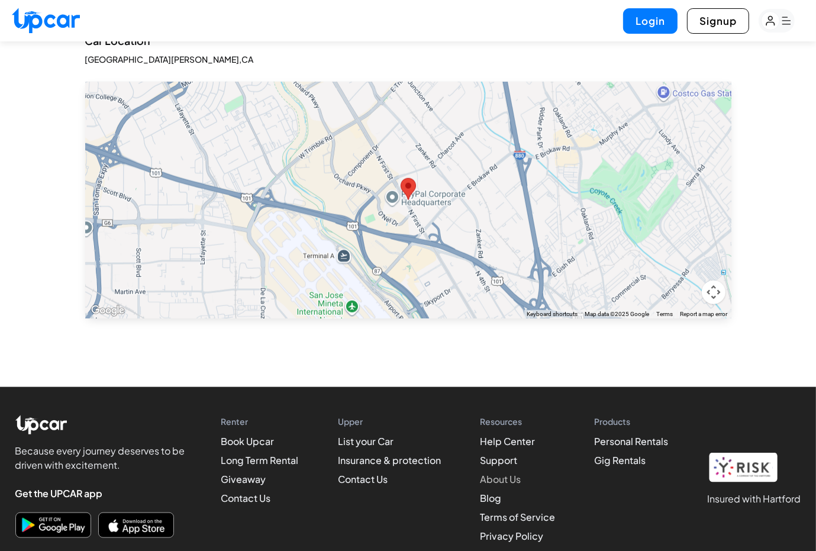
click at [504, 480] on link "About Us" at bounding box center [500, 479] width 41 height 12
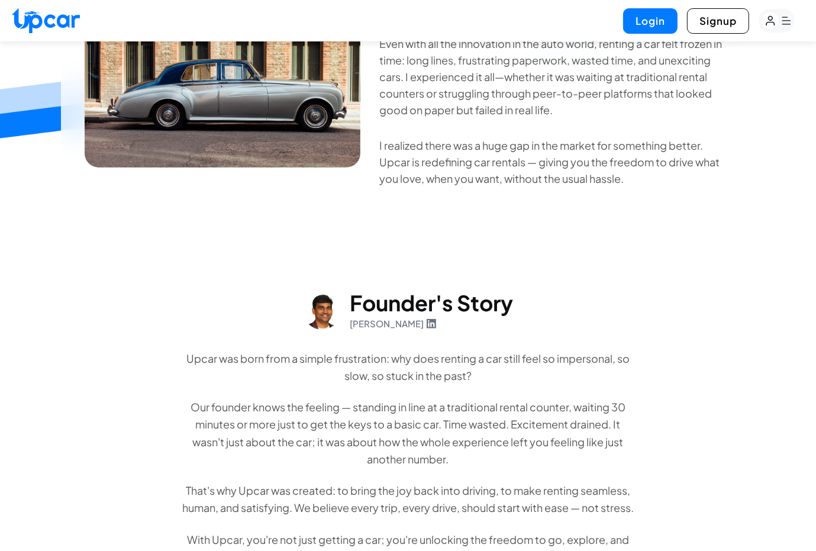
scroll to position [237, 0]
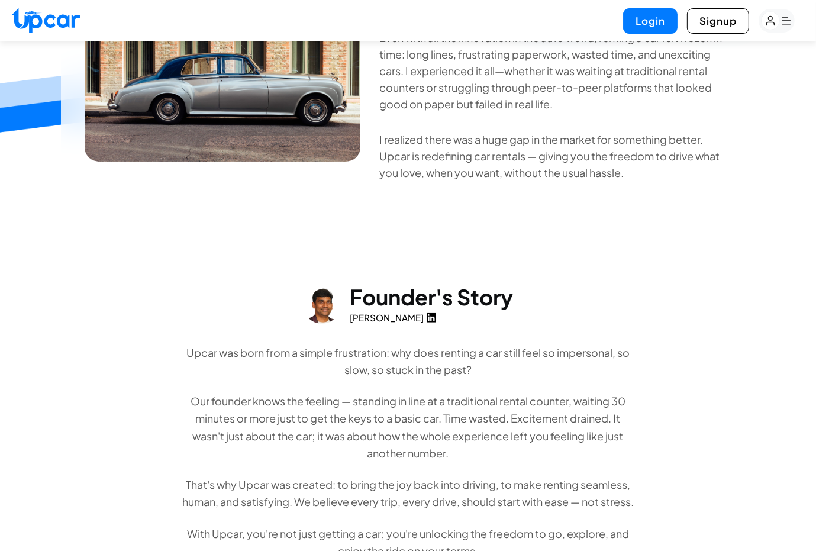
click at [383, 315] on link "[PERSON_NAME]" at bounding box center [393, 318] width 86 height 14
click at [327, 305] on img at bounding box center [322, 305] width 38 height 38
click at [363, 326] on div "Founder's Story [PERSON_NAME] Upcar was born from a simple frustration: why doe…" at bounding box center [408, 422] width 455 height 274
click at [366, 321] on link "[PERSON_NAME]" at bounding box center [393, 318] width 86 height 14
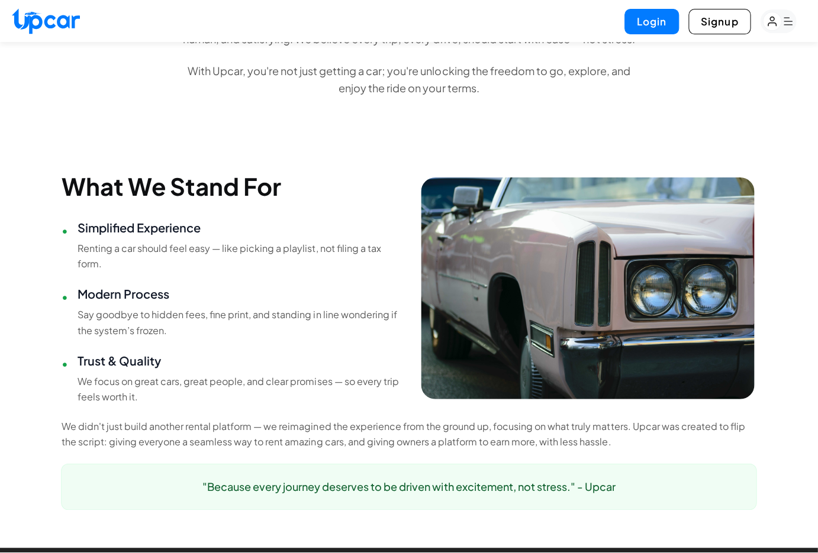
scroll to position [445, 0]
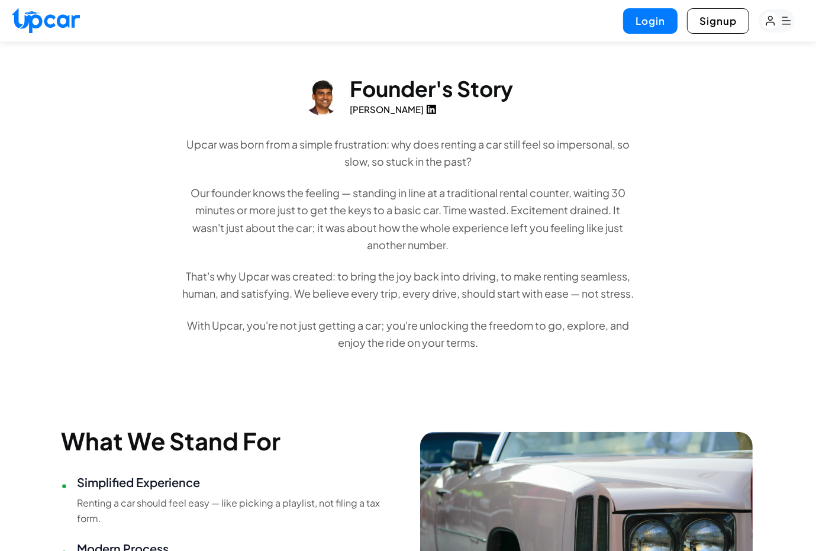
click at [368, 106] on link "[PERSON_NAME]" at bounding box center [393, 110] width 86 height 14
click at [395, 113] on link "[PERSON_NAME]" at bounding box center [393, 110] width 86 height 14
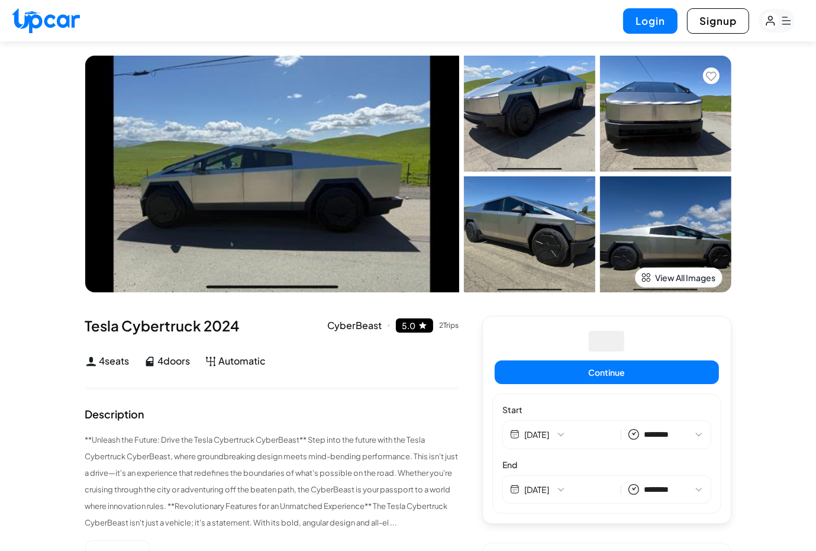
select select "********"
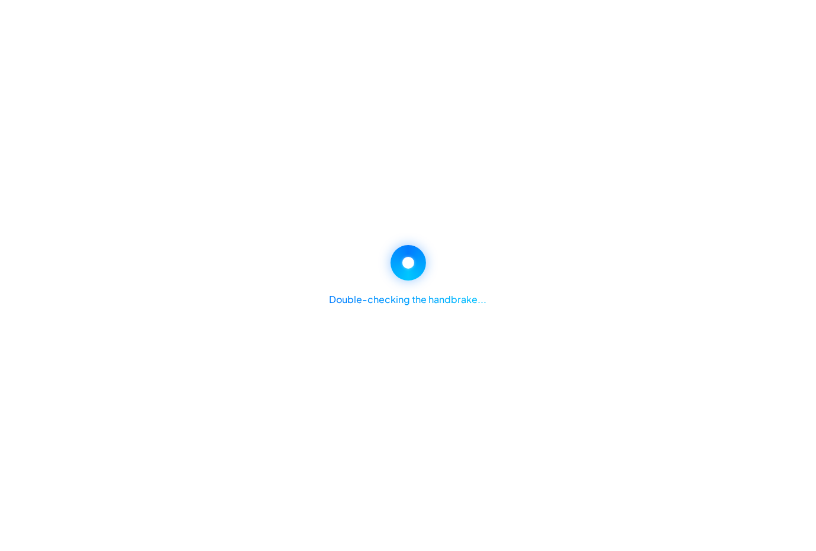
select select "********"
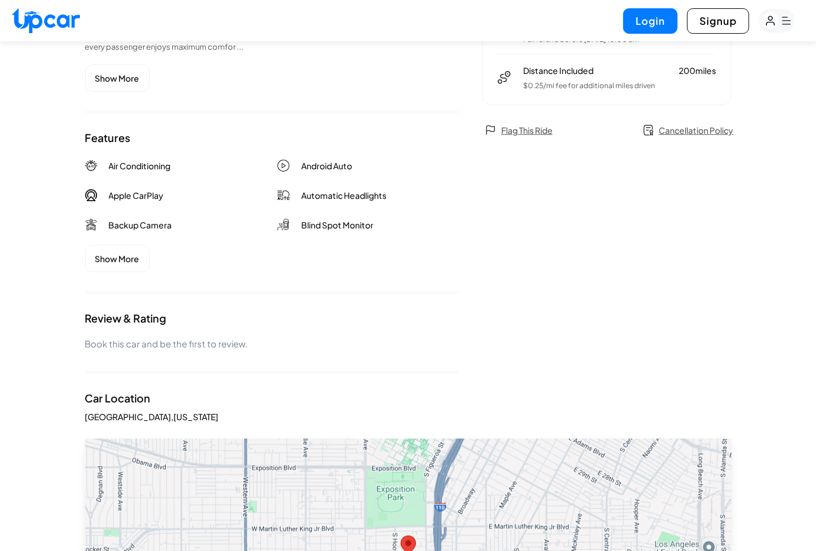
scroll to position [769, 0]
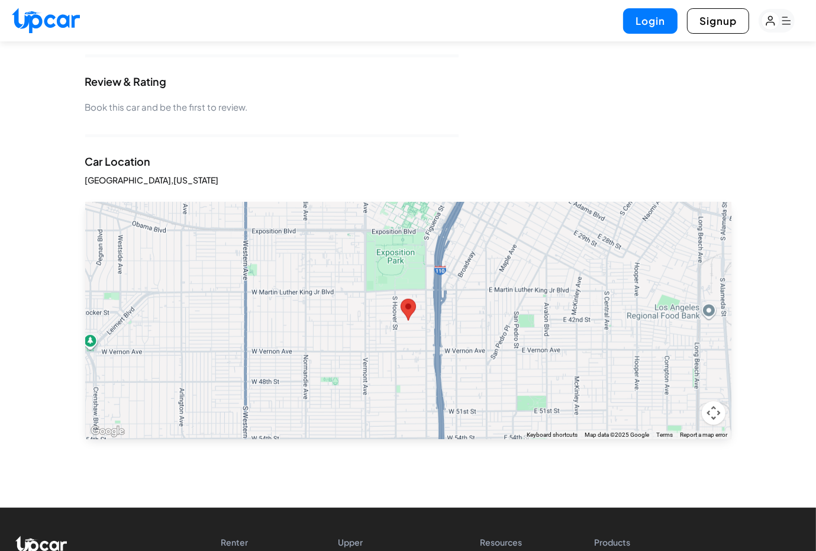
click at [717, 416] on button "Map camera controls" at bounding box center [714, 413] width 24 height 24
click at [683, 412] on button "Zoom out" at bounding box center [684, 413] width 24 height 24
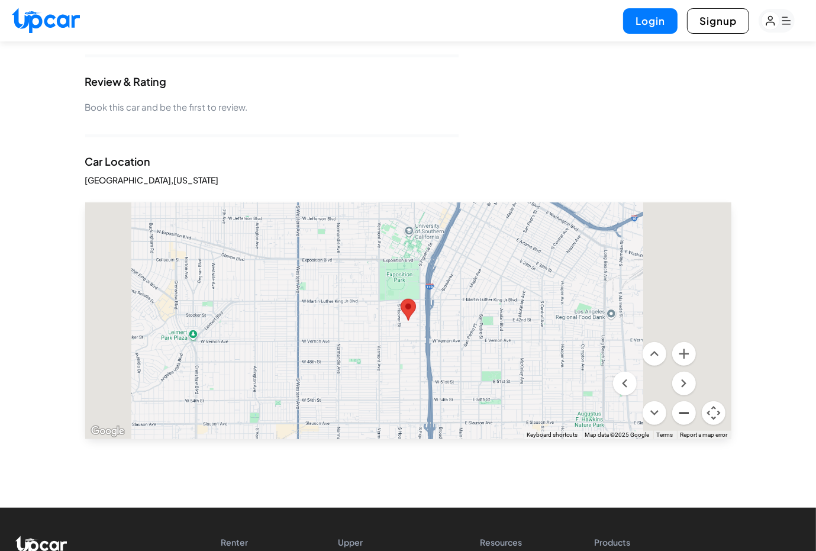
click at [683, 412] on button "Zoom out" at bounding box center [684, 413] width 24 height 24
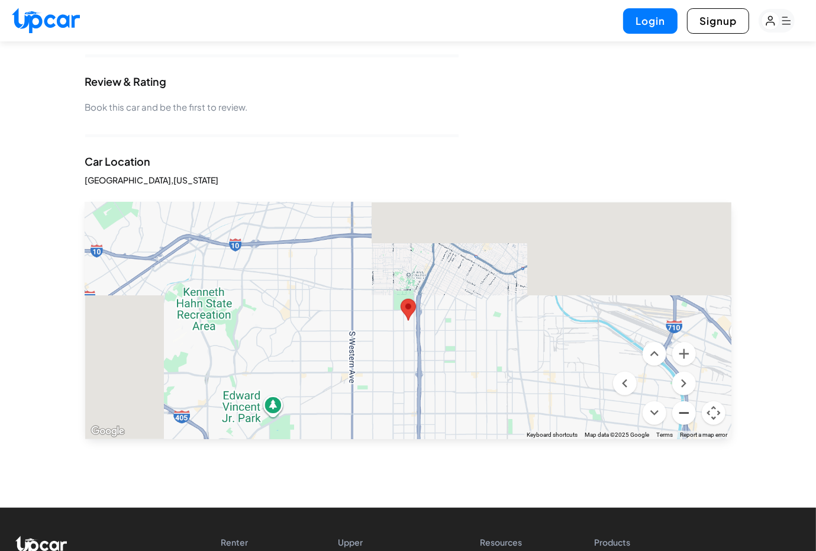
click at [683, 412] on button "Zoom out" at bounding box center [684, 413] width 24 height 24
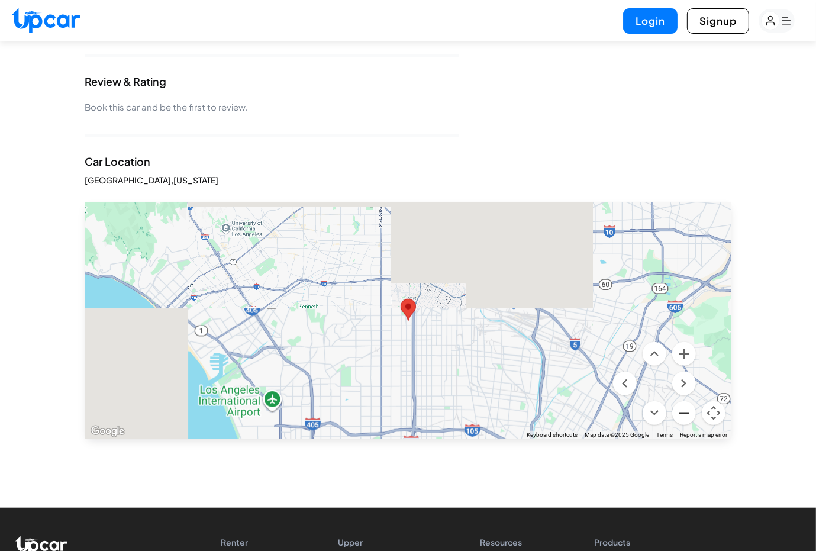
click at [683, 412] on button "Zoom out" at bounding box center [684, 413] width 24 height 24
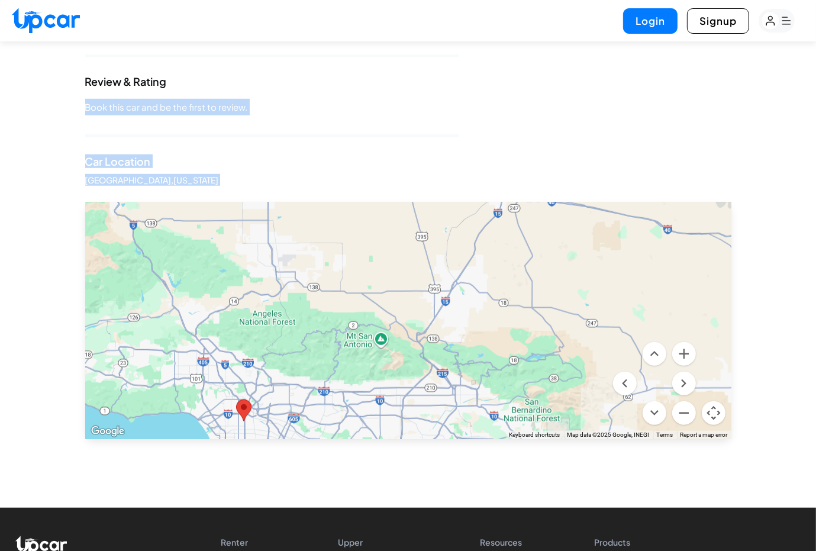
drag, startPoint x: 393, startPoint y: 91, endPoint x: 613, endPoint y: 271, distance: 284.4
click at [482, 170] on div "Car Location Los Angeles , California" at bounding box center [408, 171] width 646 height 30
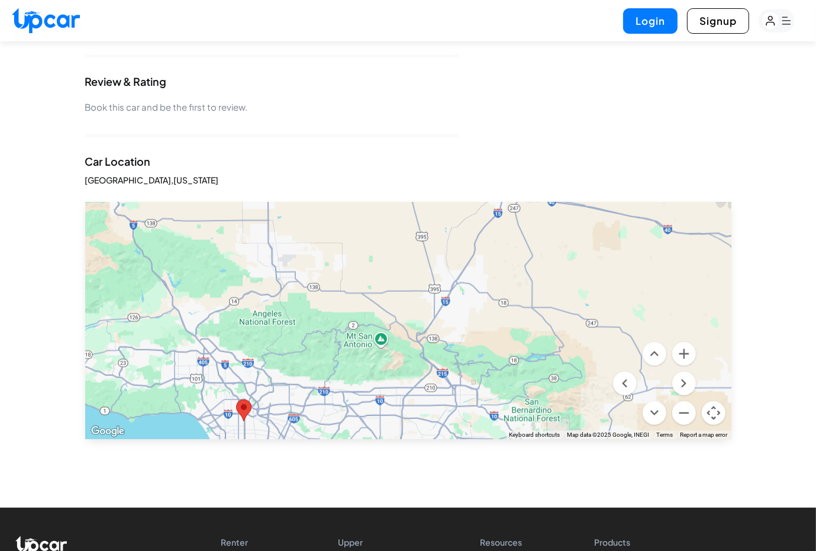
drag, startPoint x: 741, startPoint y: 210, endPoint x: 798, endPoint y: 295, distance: 102.8
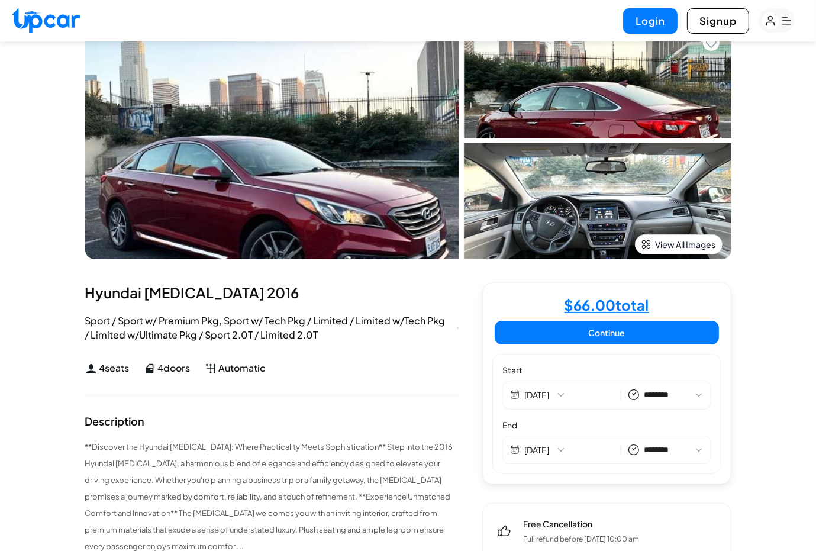
scroll to position [0, 0]
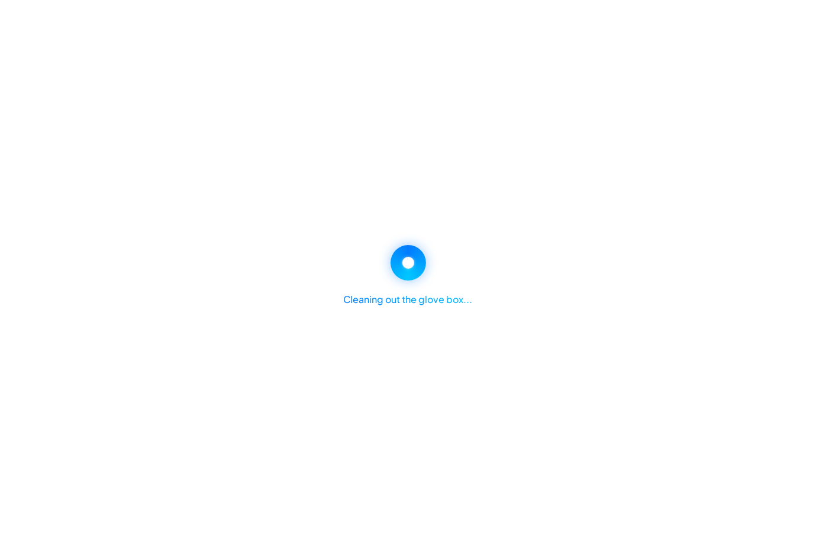
select select "********"
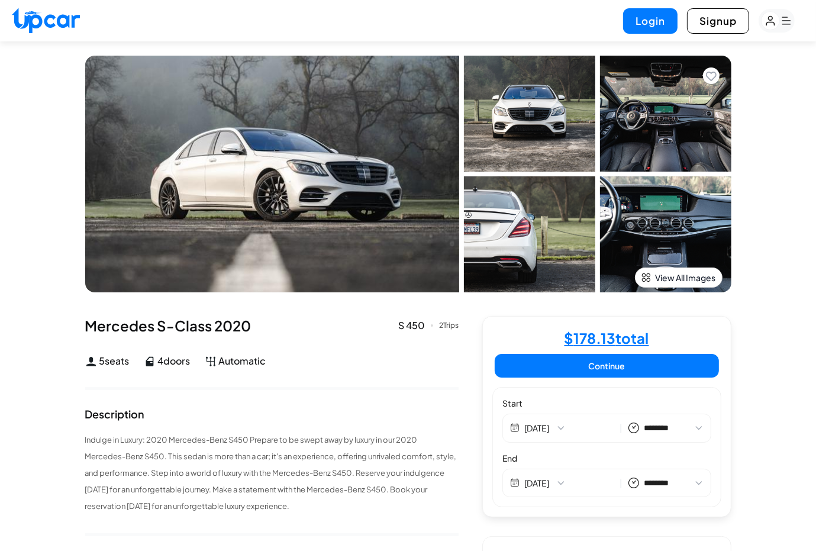
click at [330, 202] on img at bounding box center [272, 174] width 374 height 237
select select "********"
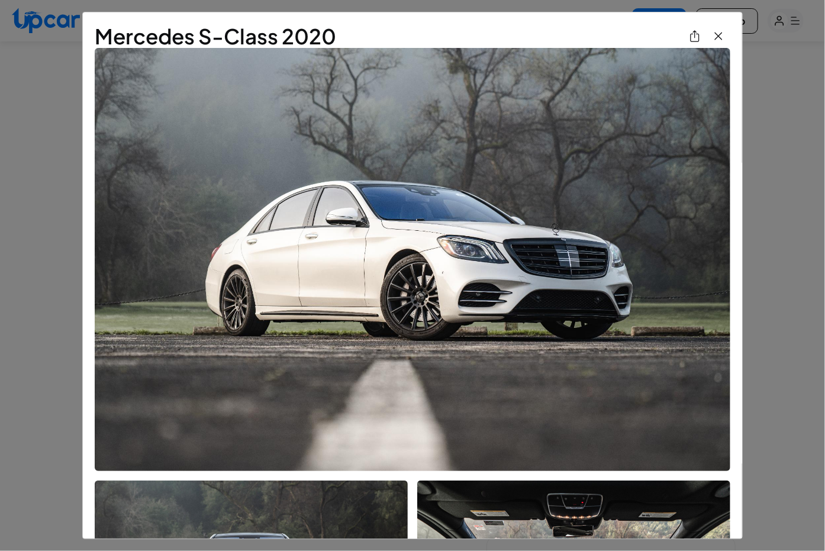
click at [713, 37] on img "View All Images" at bounding box center [718, 36] width 14 height 14
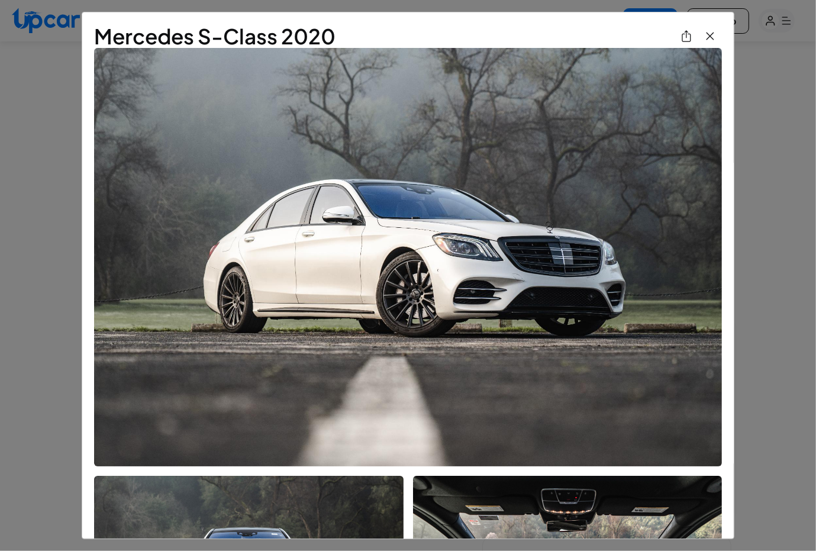
select select "********"
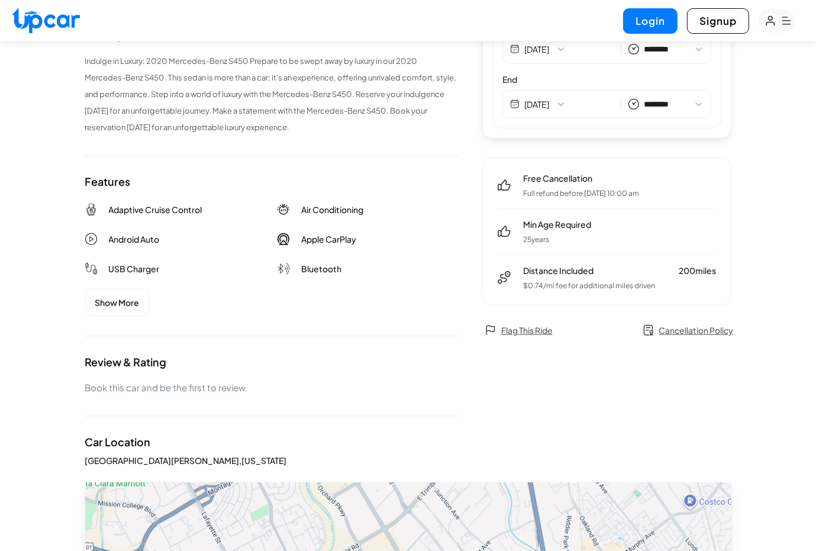
scroll to position [533, 0]
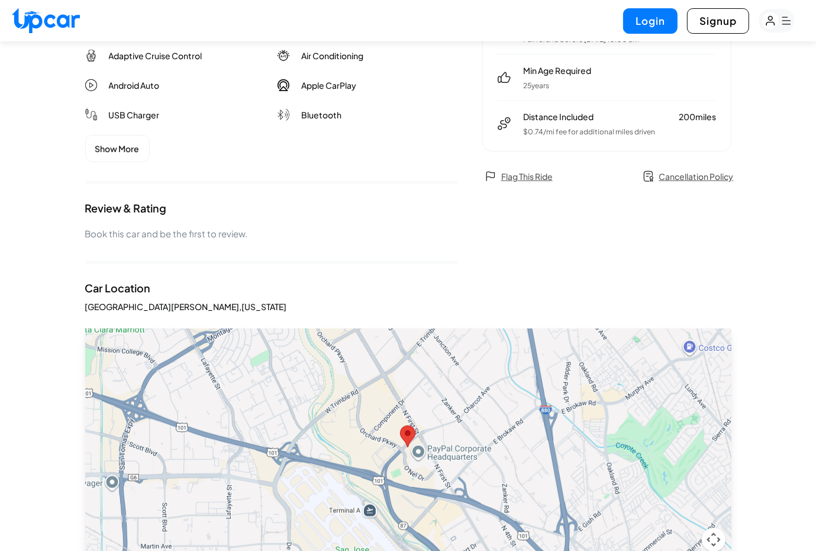
click at [398, 195] on div "Mercedes S-Class 2020 S 450 2 Trips San Jose, California S 450 5 seats 4 doors …" at bounding box center [271, 23] width 373 height 481
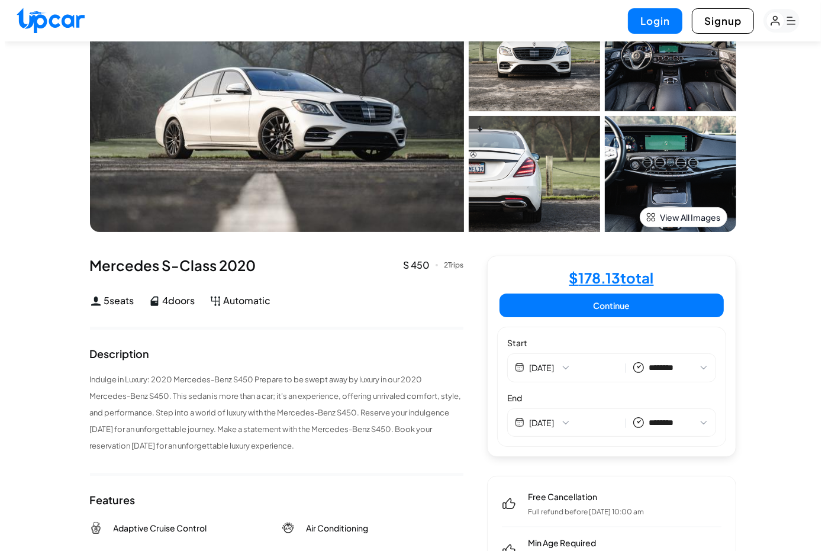
scroll to position [0, 0]
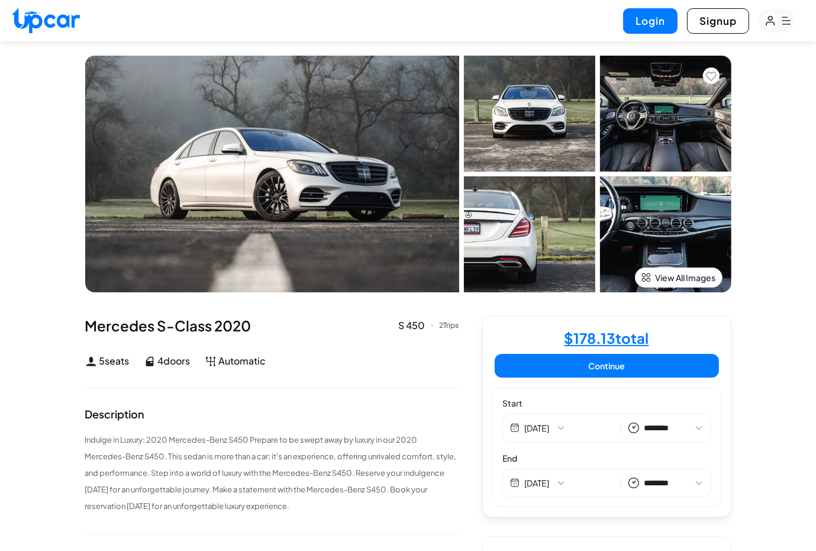
click at [533, 252] on img at bounding box center [529, 234] width 131 height 116
select select "********"
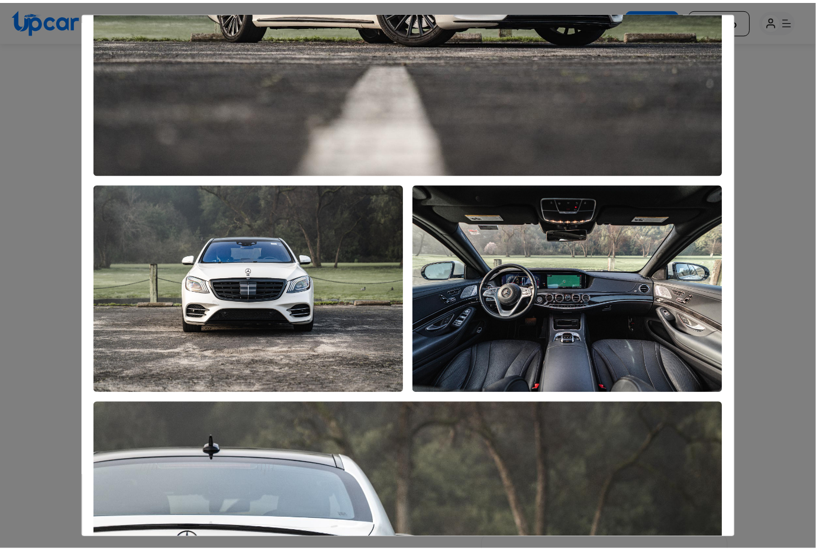
scroll to position [592, 0]
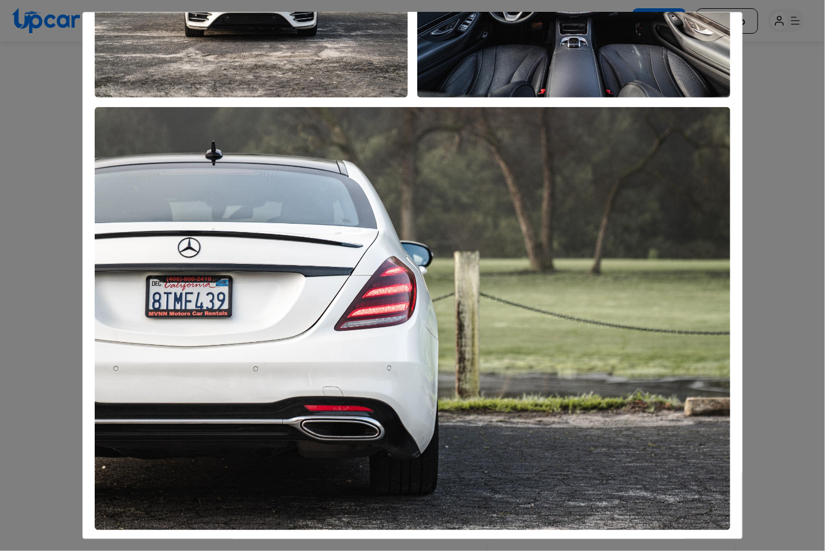
click at [787, 146] on div "Mercedes S-Class 2020" at bounding box center [412, 275] width 825 height 551
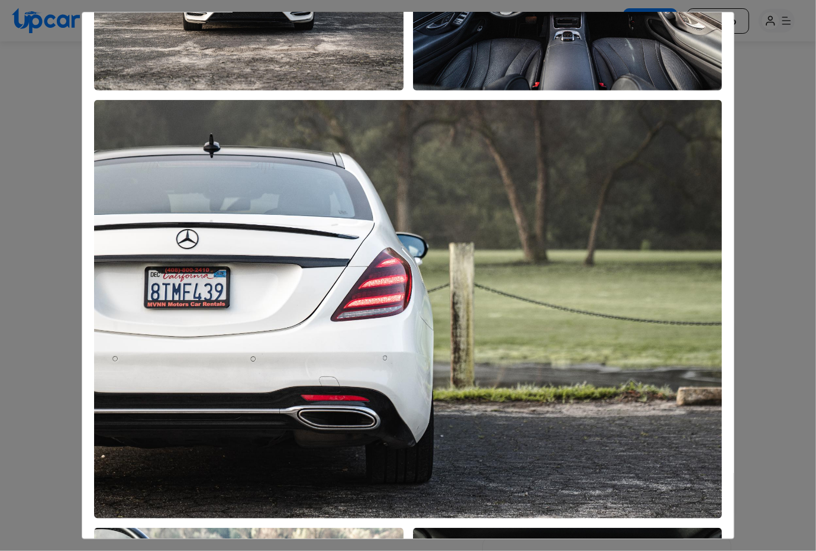
select select "********"
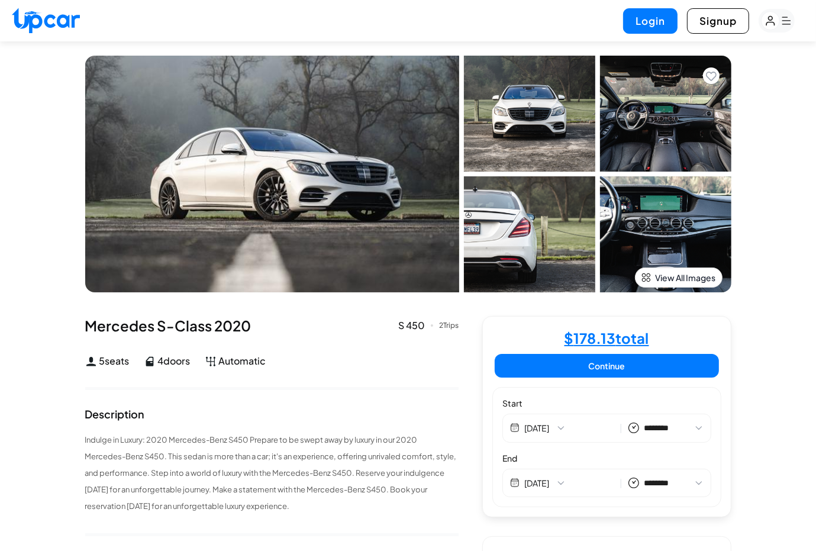
click at [43, 29] on img at bounding box center [46, 20] width 68 height 25
select select "********"
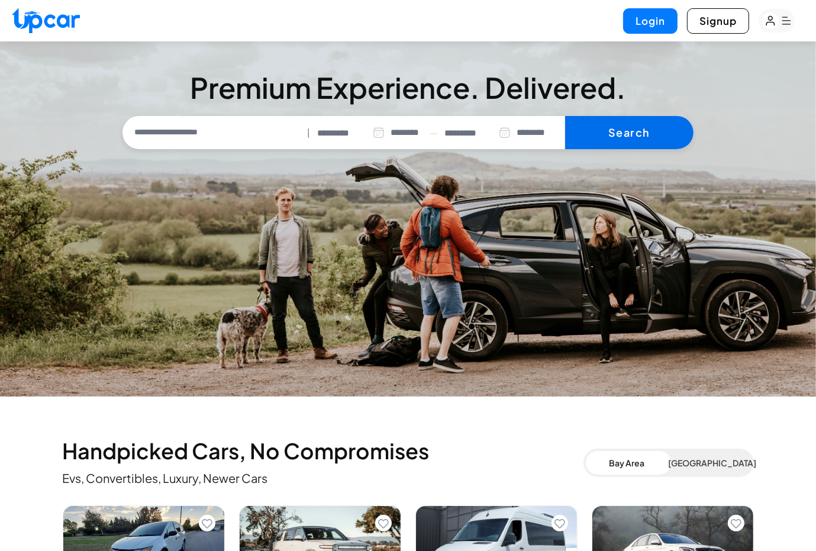
click at [658, 134] on button "Search" at bounding box center [629, 132] width 128 height 33
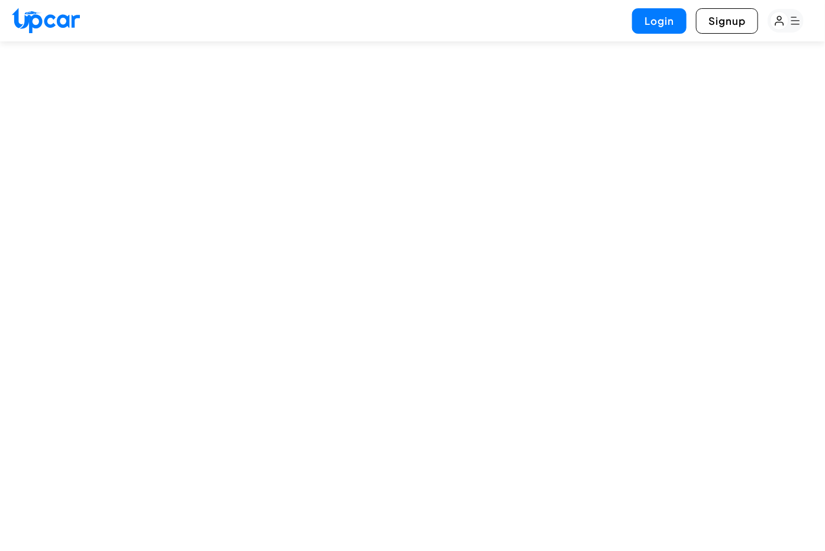
select select "********"
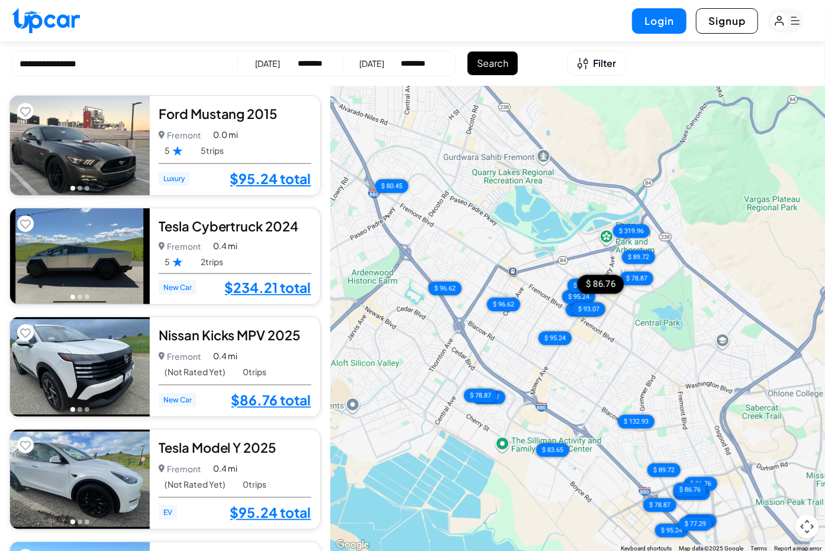
click at [92, 373] on img at bounding box center [80, 366] width 140 height 99
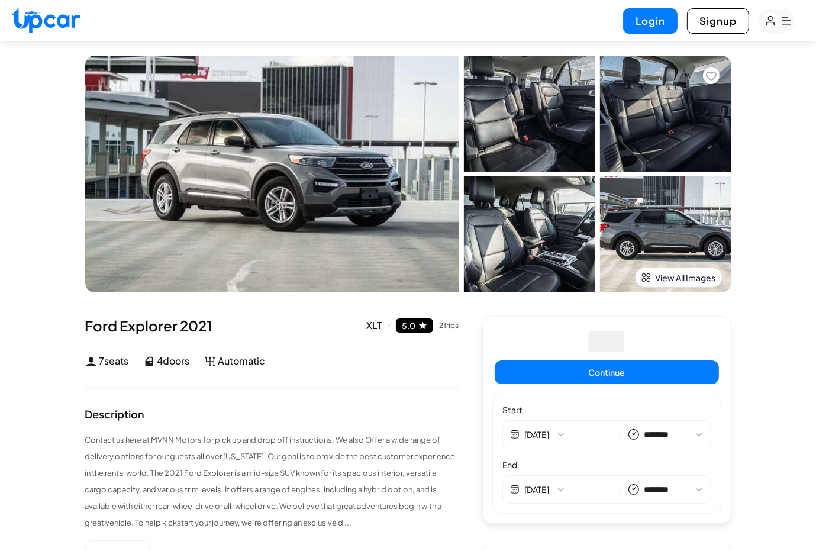
select select "********"
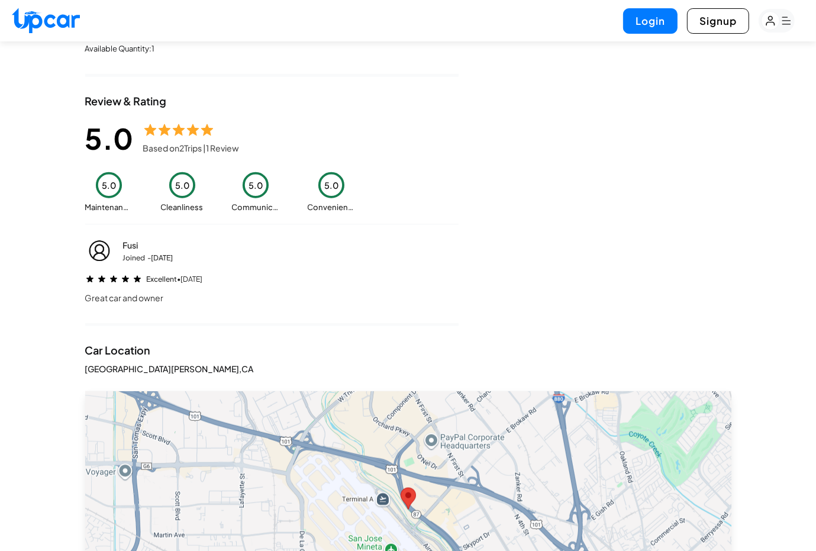
scroll to position [829, 0]
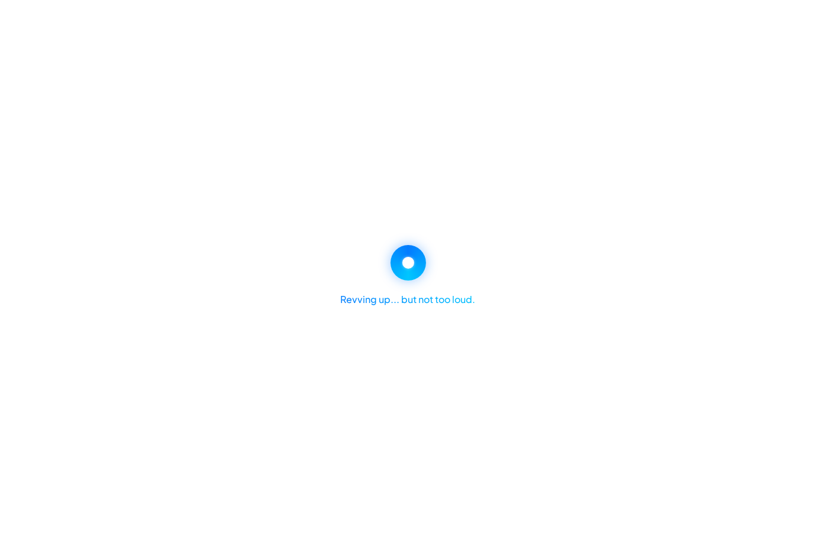
select select "********"
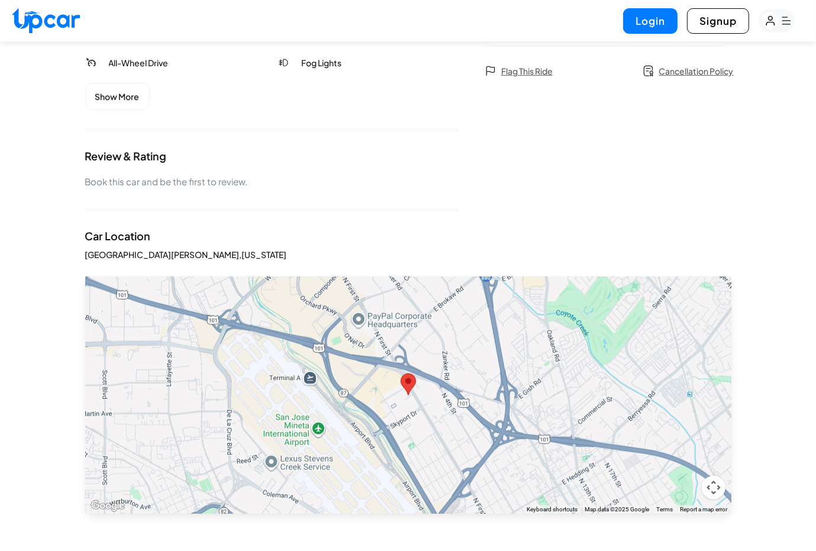
scroll to position [829, 0]
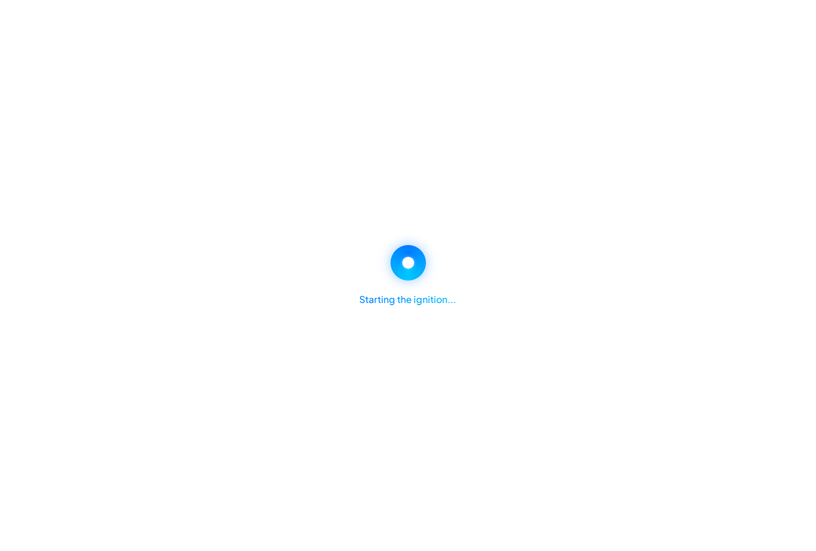
select select "********"
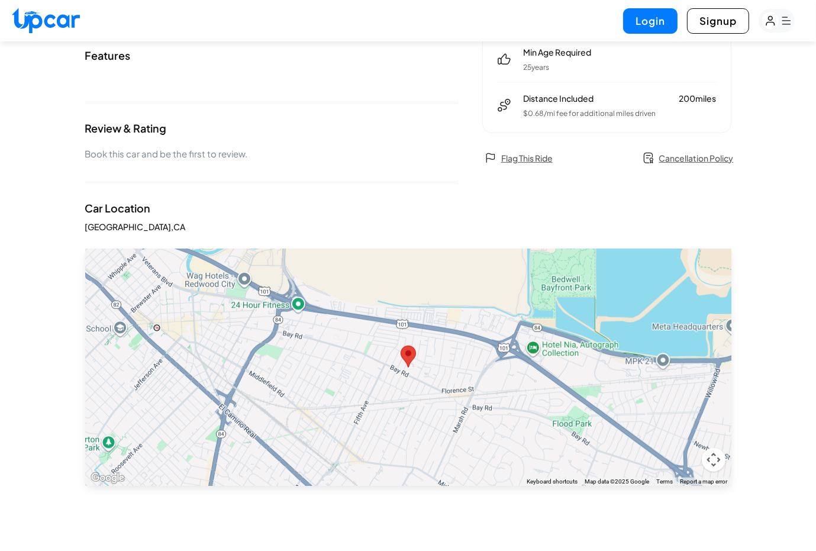
scroll to position [592, 0]
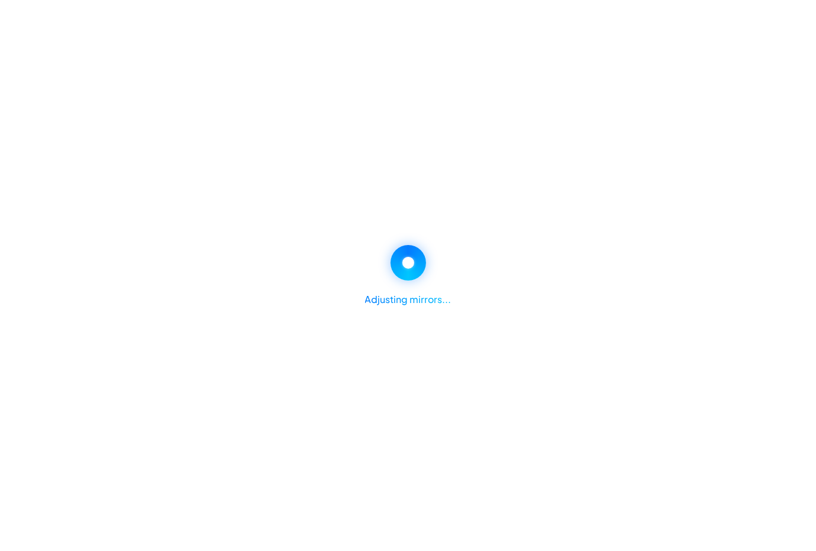
select select "********"
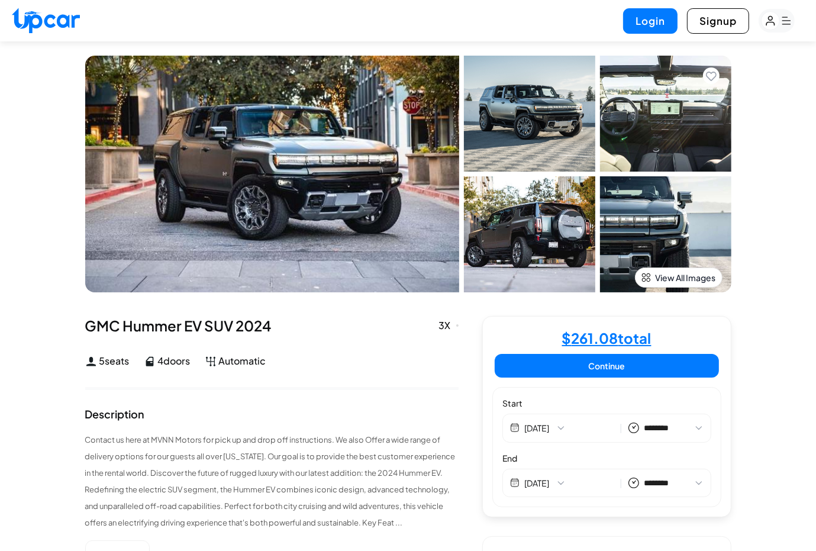
click at [515, 254] on img at bounding box center [529, 234] width 131 height 116
select select "********"
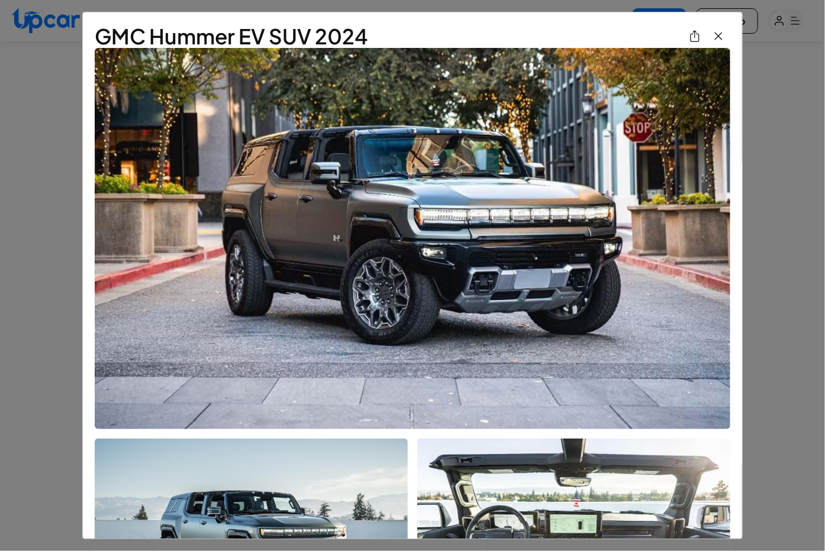
click at [711, 37] on img "View All Images" at bounding box center [718, 36] width 14 height 14
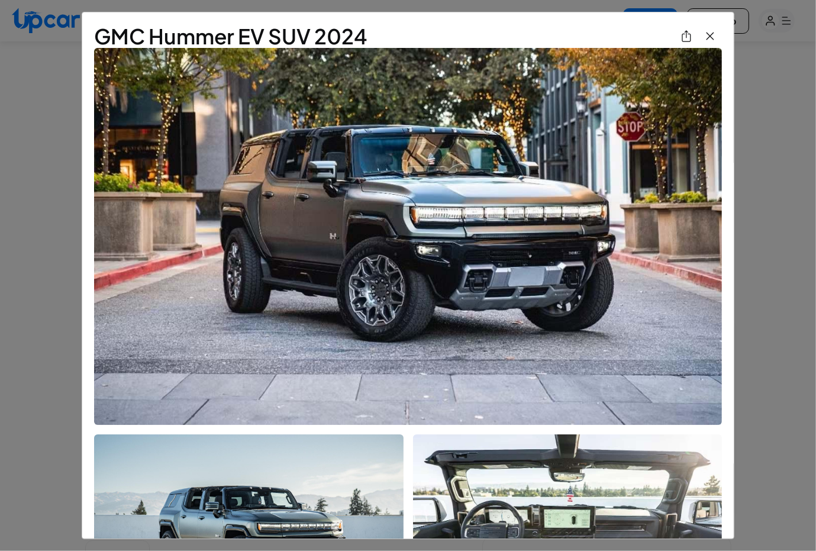
select select "********"
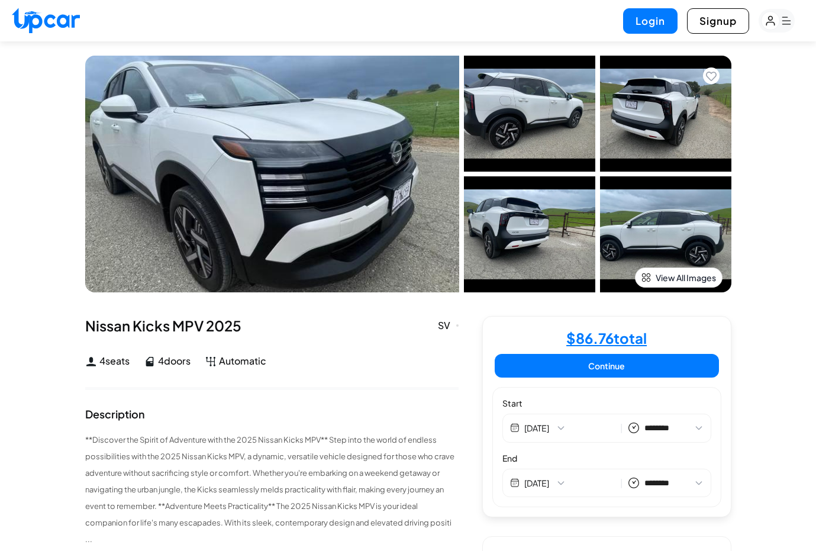
select select "********"
click at [516, 208] on img at bounding box center [529, 234] width 131 height 116
select select "********"
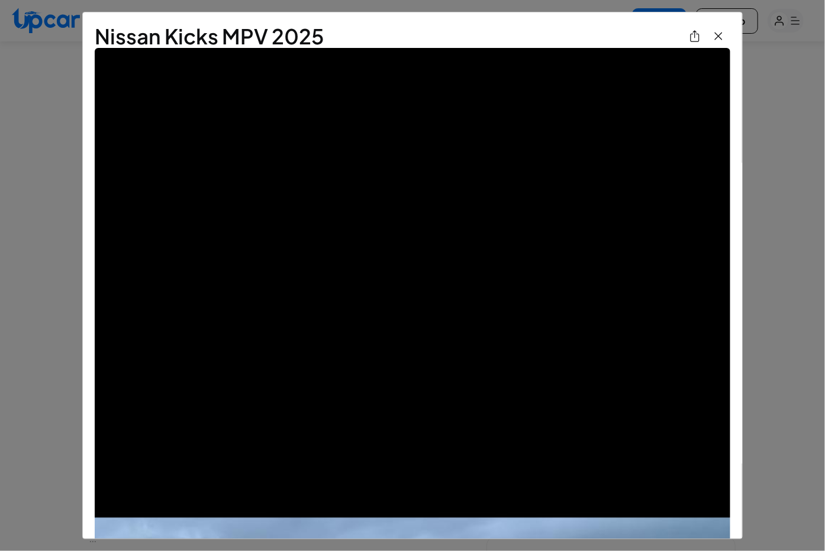
click at [711, 33] on img "View All Images" at bounding box center [718, 36] width 14 height 14
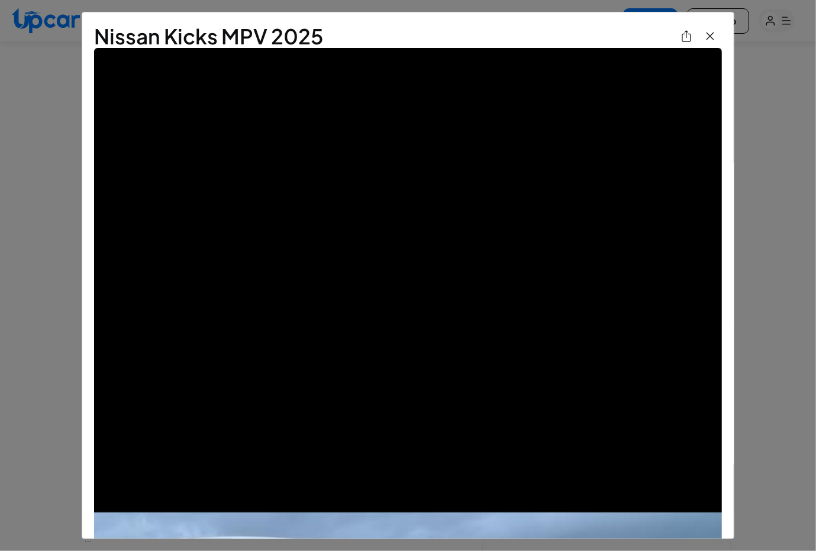
select select "********"
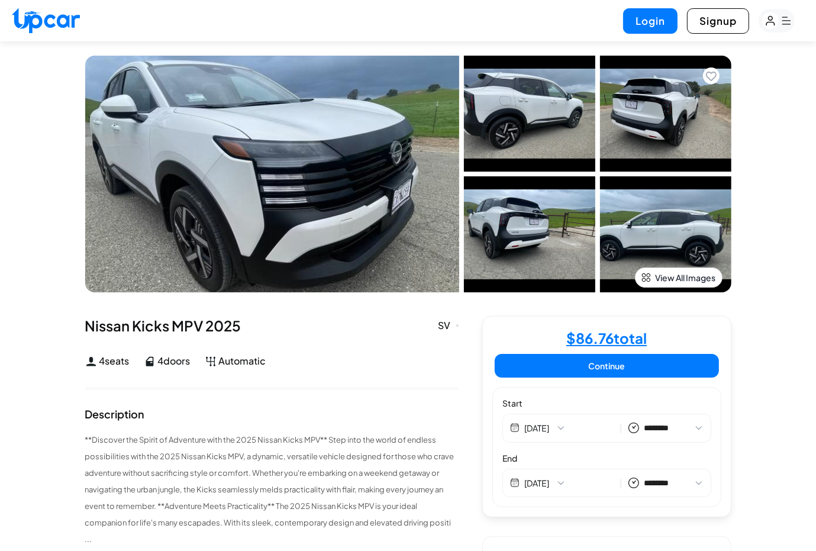
click at [545, 119] on img at bounding box center [529, 114] width 131 height 116
select select "********"
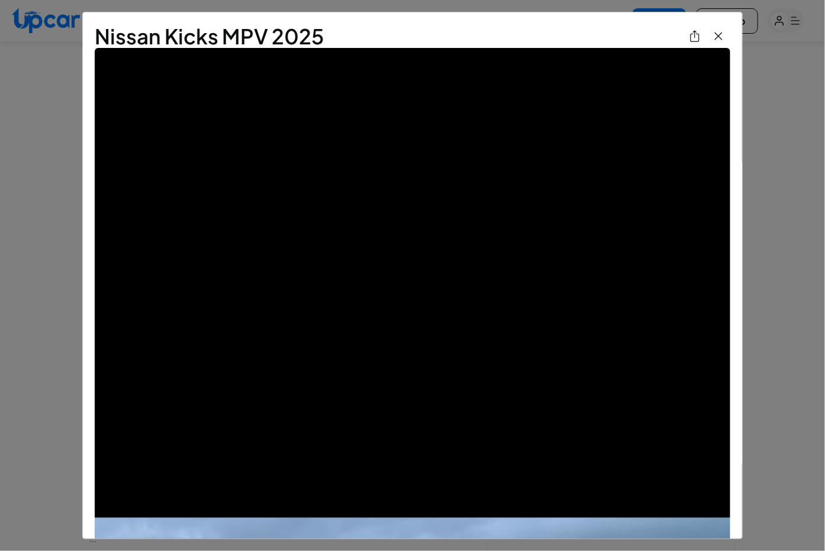
click at [714, 40] on img "View All Images" at bounding box center [718, 36] width 14 height 14
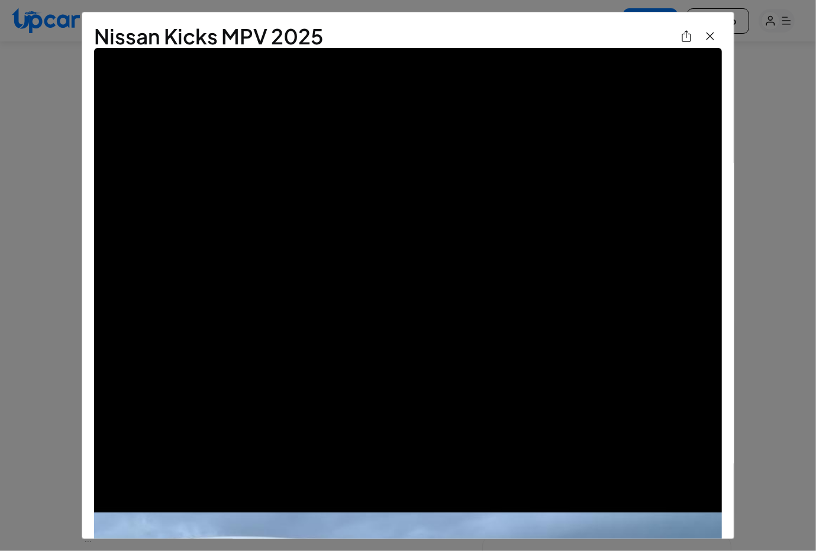
select select "********"
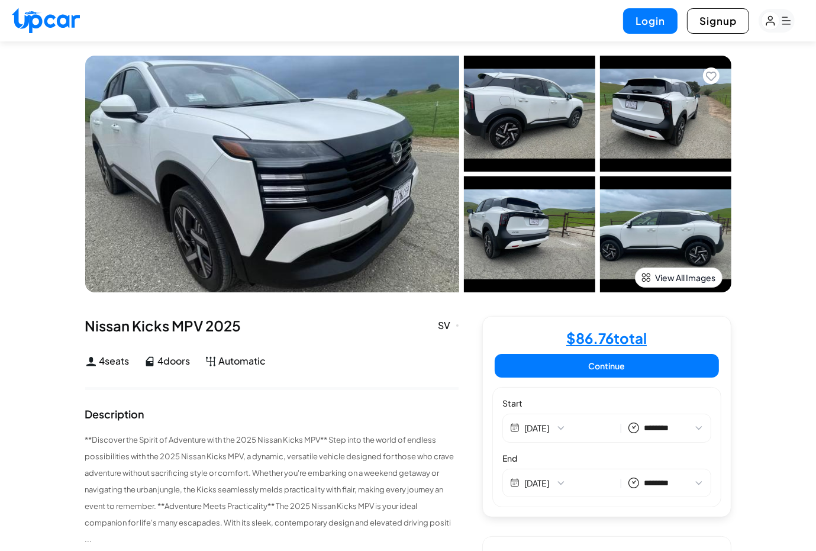
click at [654, 104] on img at bounding box center [665, 114] width 131 height 116
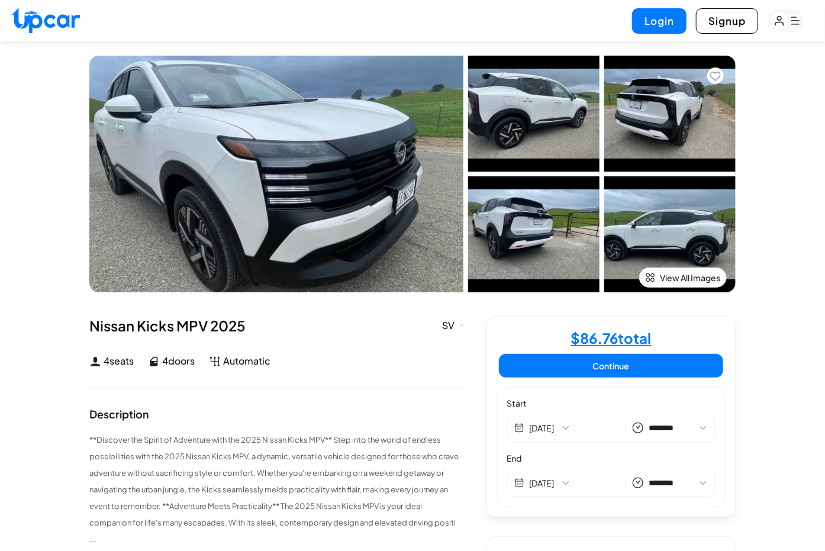
select select "********"
